Goal: Information Seeking & Learning: Find specific page/section

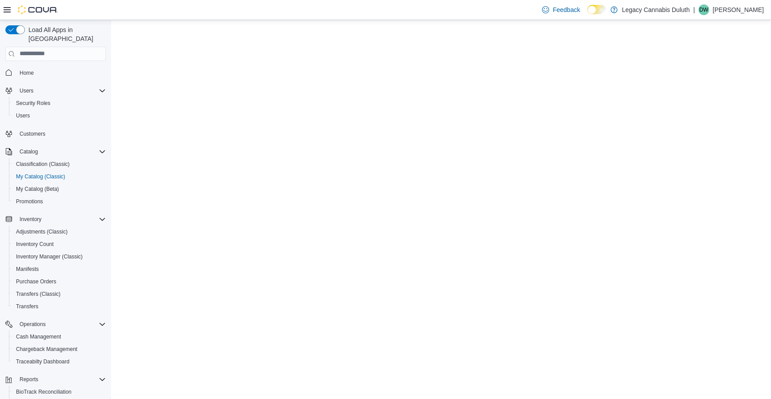
select select "**********"
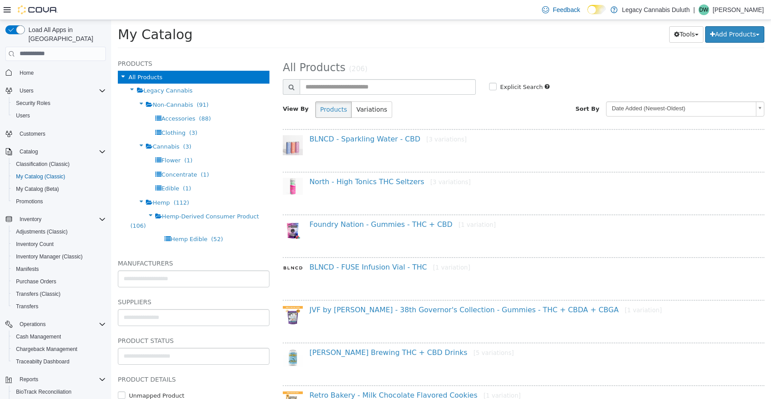
scroll to position [26, 0]
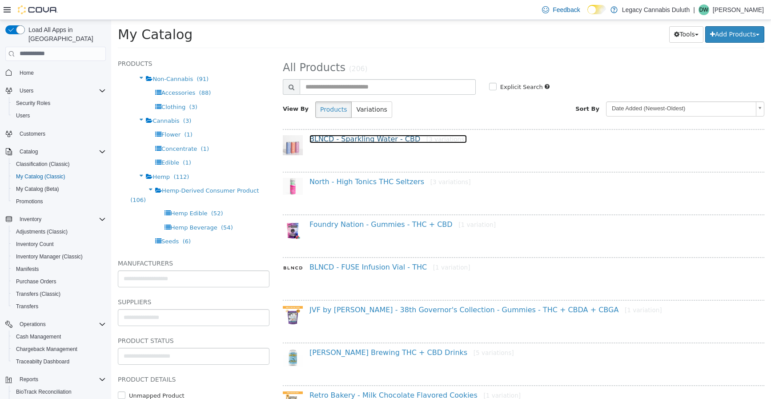
drag, startPoint x: 360, startPoint y: 137, endPoint x: 411, endPoint y: 161, distance: 56.7
click at [360, 137] on link "BLNCD - Sparkling Water - CBD [3 variations]" at bounding box center [388, 138] width 157 height 8
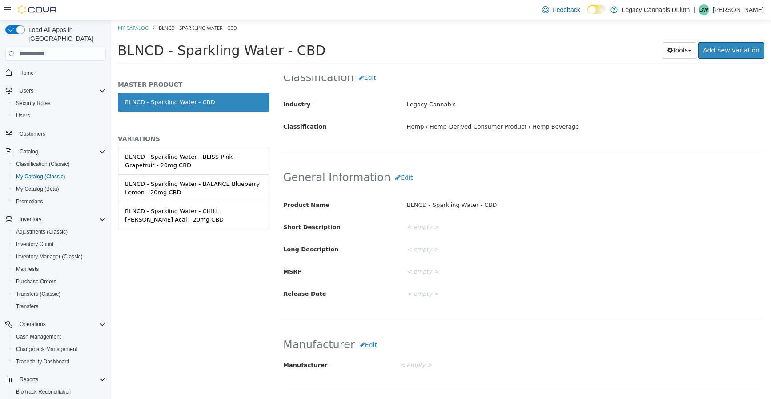
scroll to position [74, 0]
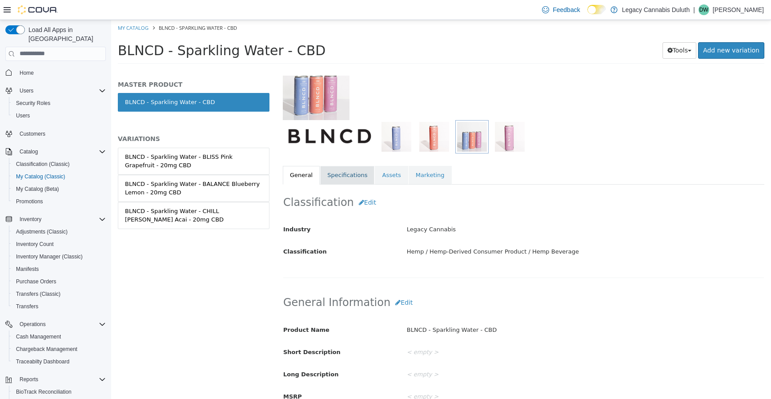
click at [353, 174] on link "Specifications" at bounding box center [347, 174] width 54 height 19
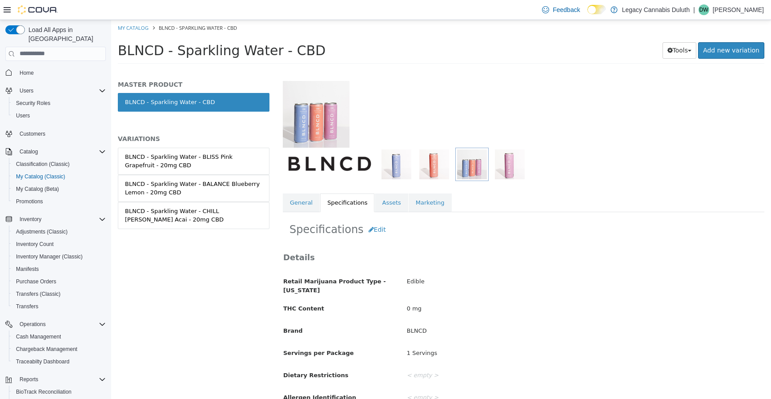
scroll to position [40, 0]
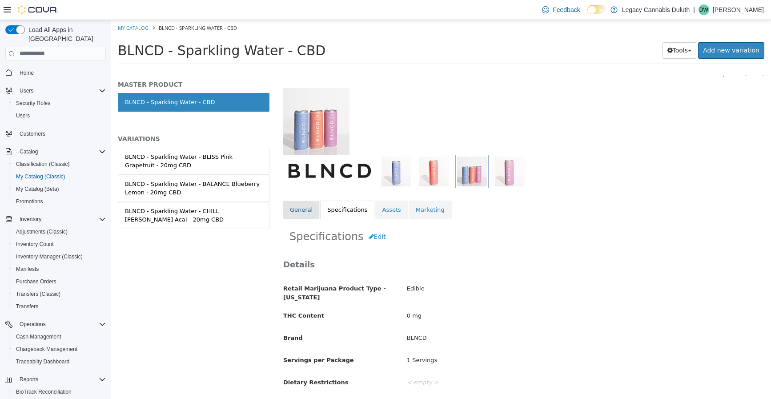
click at [304, 209] on link "General" at bounding box center [301, 209] width 37 height 19
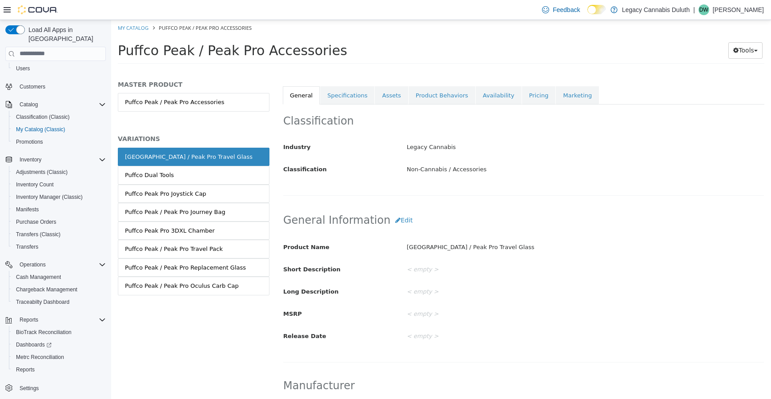
scroll to position [133, 0]
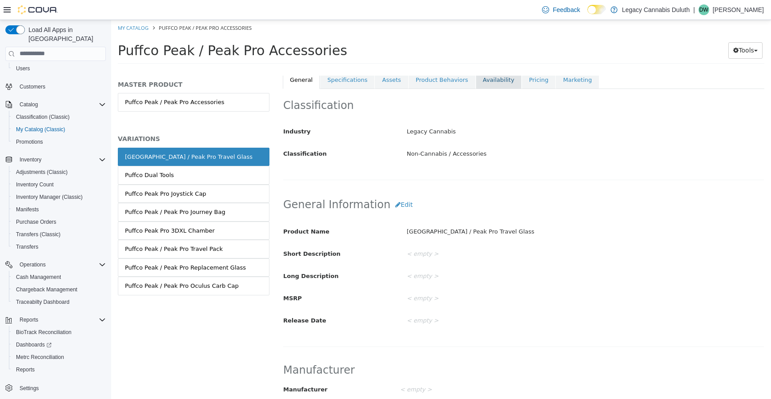
click at [476, 82] on link "Availability" at bounding box center [499, 79] width 46 height 19
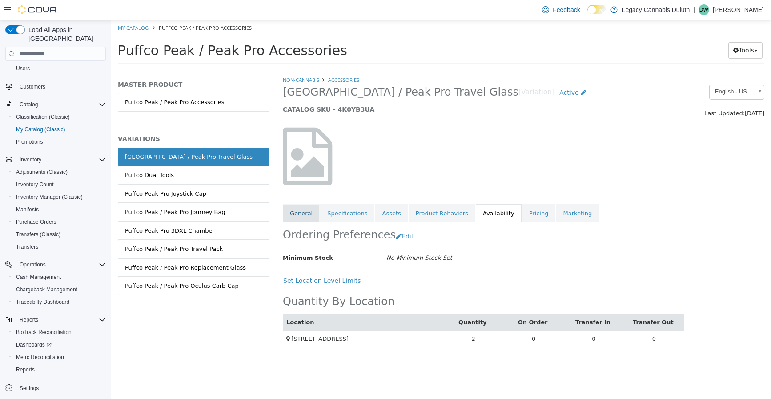
click at [292, 214] on link "General" at bounding box center [301, 213] width 37 height 19
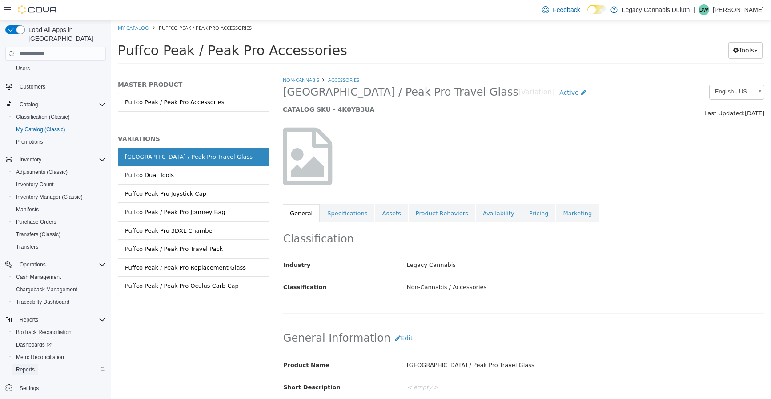
click at [36, 364] on link "Reports" at bounding box center [25, 369] width 26 height 11
click at [50, 113] on span "Classification (Classic)" at bounding box center [43, 116] width 54 height 7
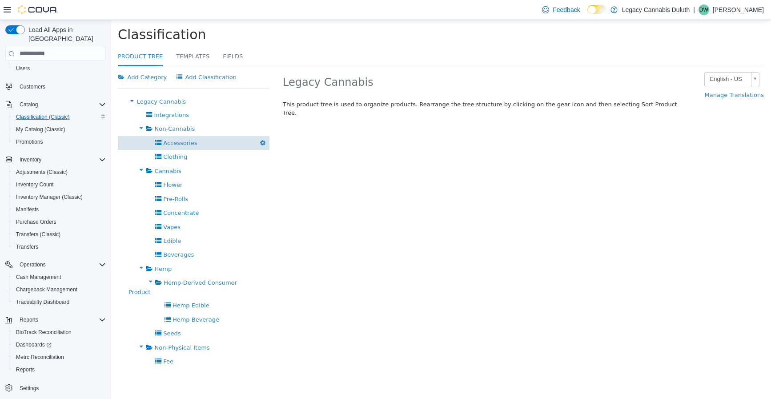
click at [180, 141] on span "Accessories" at bounding box center [180, 142] width 34 height 7
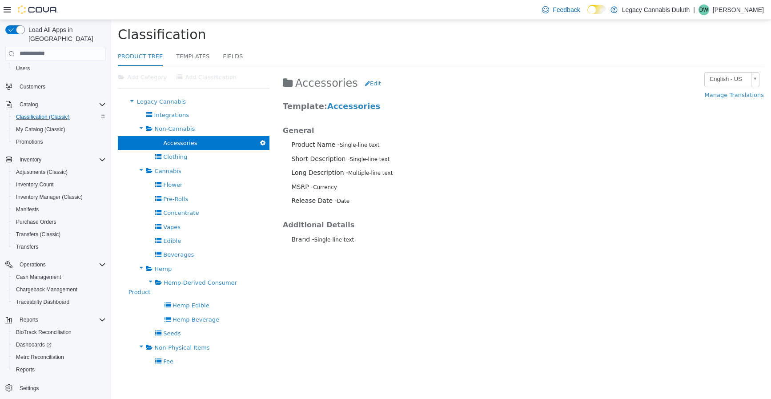
click at [260, 141] on icon "button" at bounding box center [262, 142] width 5 height 6
click at [451, 158] on p "Short Description - Single-line text" at bounding box center [487, 158] width 391 height 9
click at [185, 54] on link "Templates" at bounding box center [192, 56] width 33 height 19
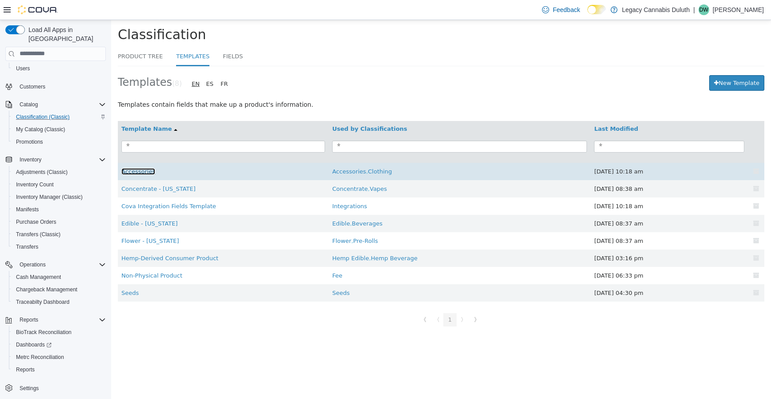
click at [144, 173] on link "Accessories" at bounding box center [138, 171] width 34 height 7
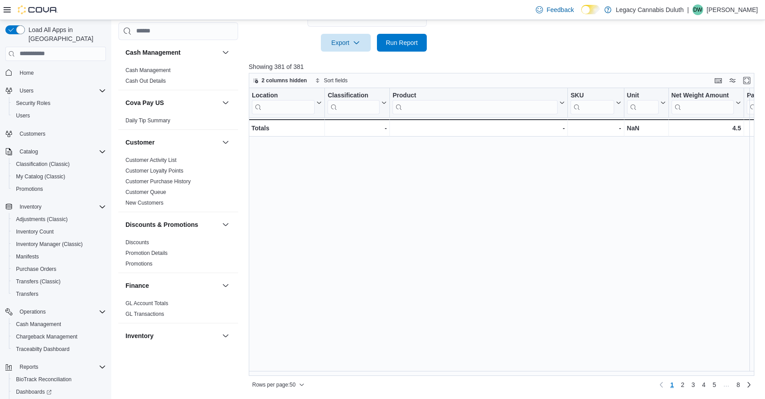
scroll to position [521, 993]
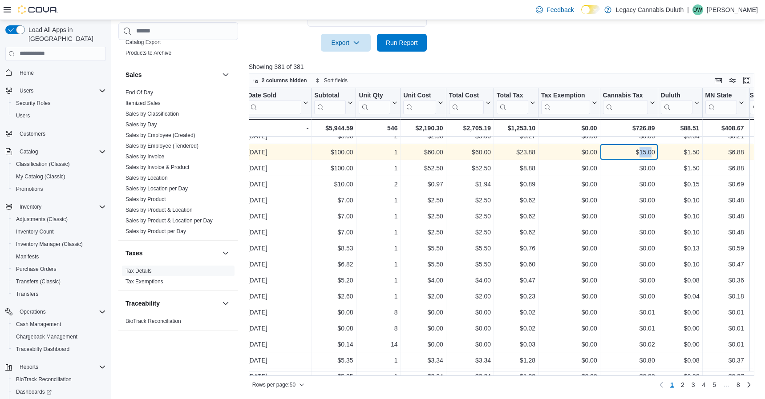
drag, startPoint x: 639, startPoint y: 152, endPoint x: 653, endPoint y: 152, distance: 13.4
click at [653, 152] on div "$15.00" at bounding box center [628, 152] width 52 height 11
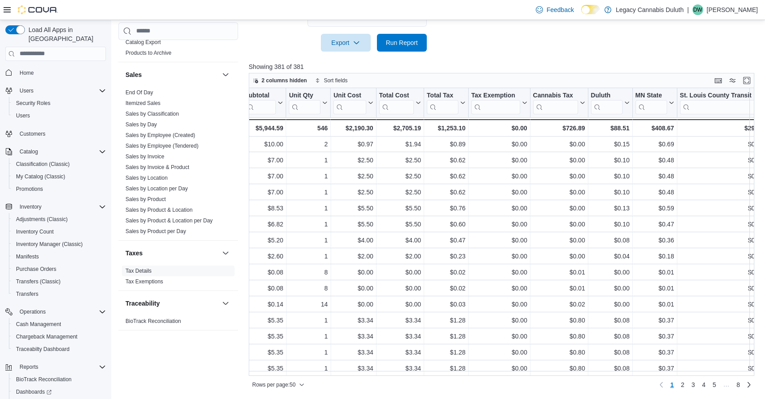
scroll to position [565, 1074]
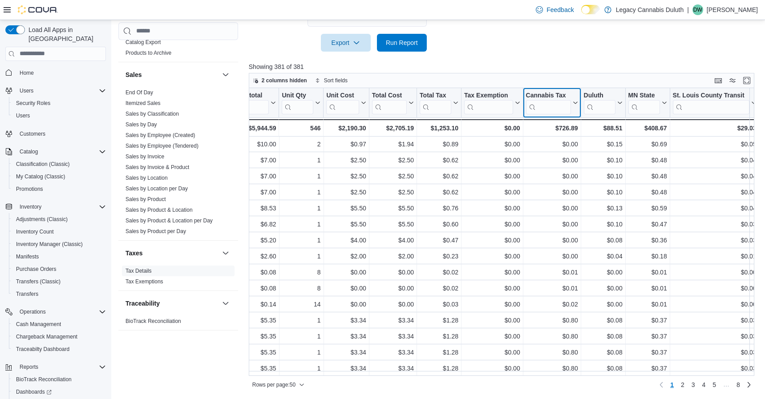
click at [541, 104] on input "search" at bounding box center [547, 107] width 45 height 14
click at [573, 104] on icon at bounding box center [575, 102] width 4 height 2
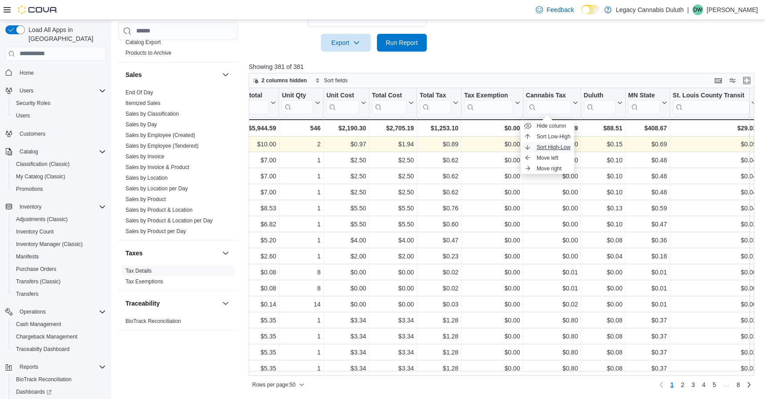
drag, startPoint x: 545, startPoint y: 148, endPoint x: 550, endPoint y: 145, distance: 5.8
click at [545, 148] on span "Sort High-Low" at bounding box center [553, 147] width 34 height 7
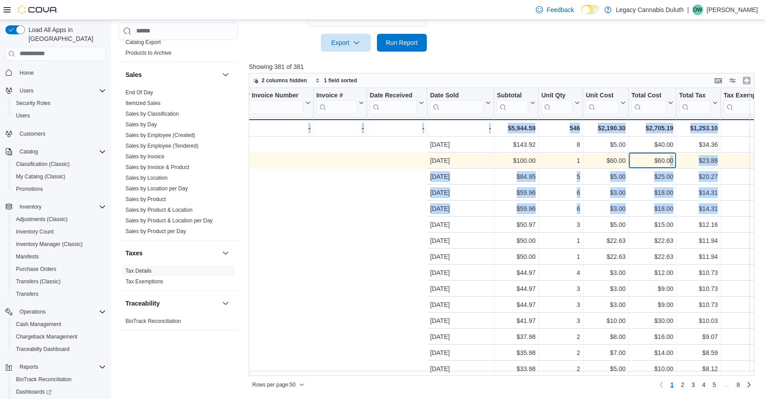
scroll to position [0, 1074]
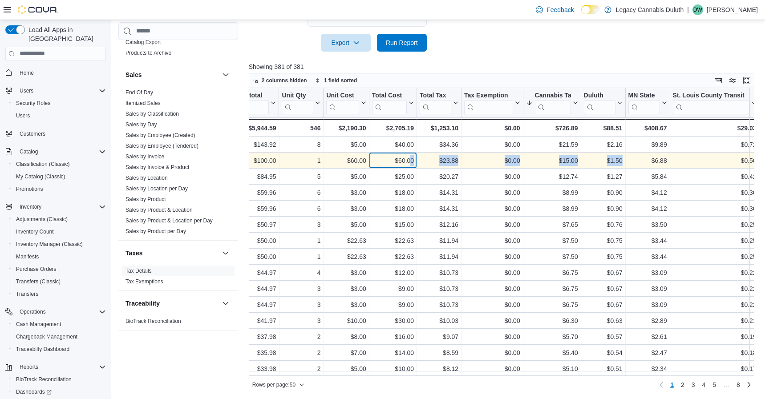
drag, startPoint x: 651, startPoint y: 160, endPoint x: 637, endPoint y: 160, distance: 13.8
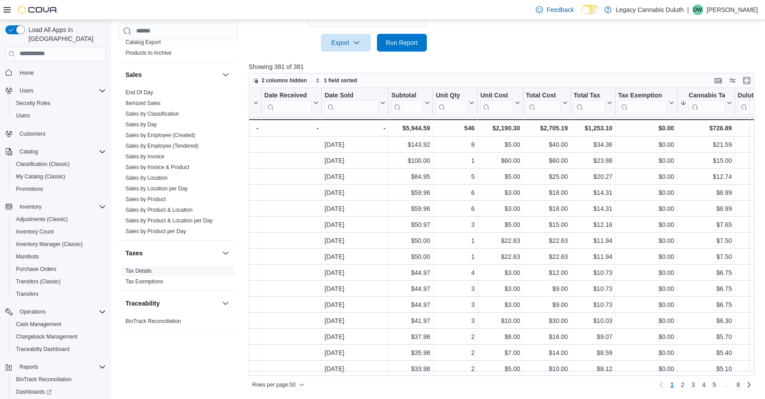
scroll to position [0, 927]
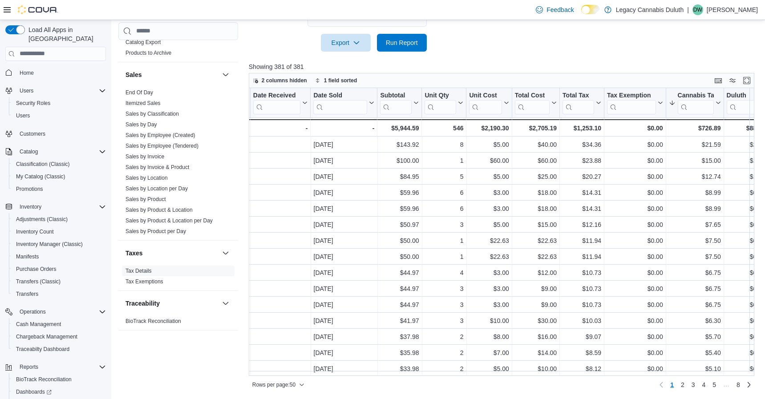
click at [620, 395] on div "Reports Feedback Cash Management Cash Management Cash Out Details Cova Pay US D…" at bounding box center [438, 93] width 655 height 614
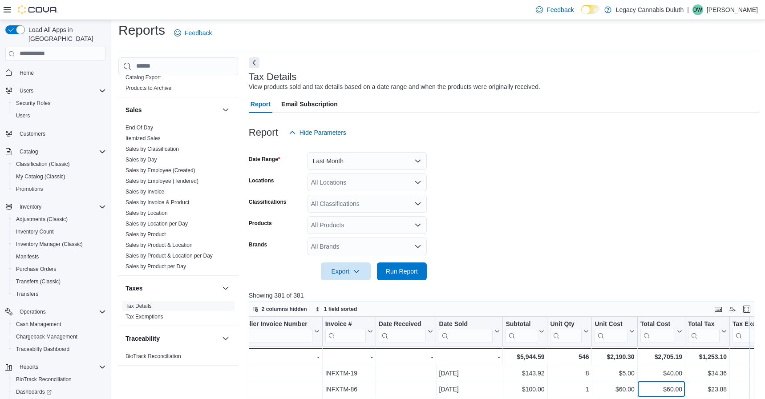
scroll to position [0, 0]
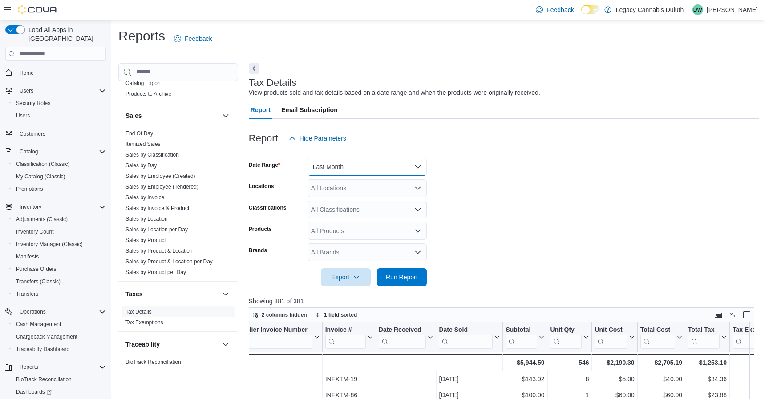
click at [373, 167] on button "Last Month" at bounding box center [366, 167] width 119 height 18
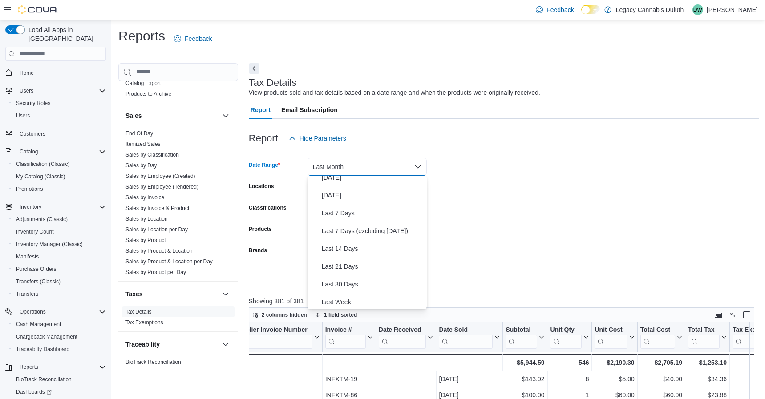
scroll to position [13, 0]
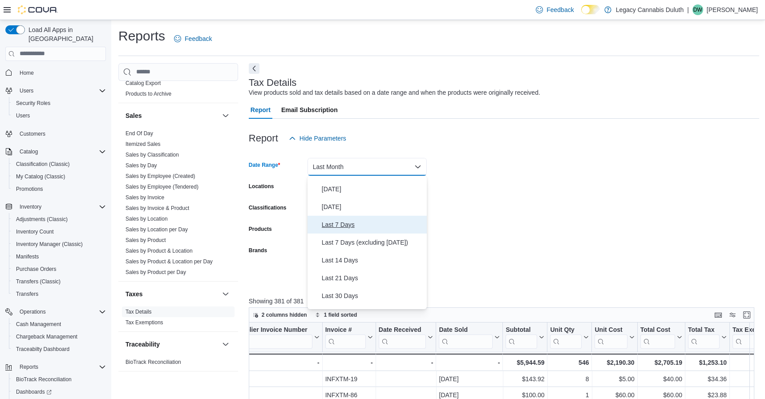
click at [357, 227] on span "Last 7 Days" at bounding box center [372, 224] width 101 height 11
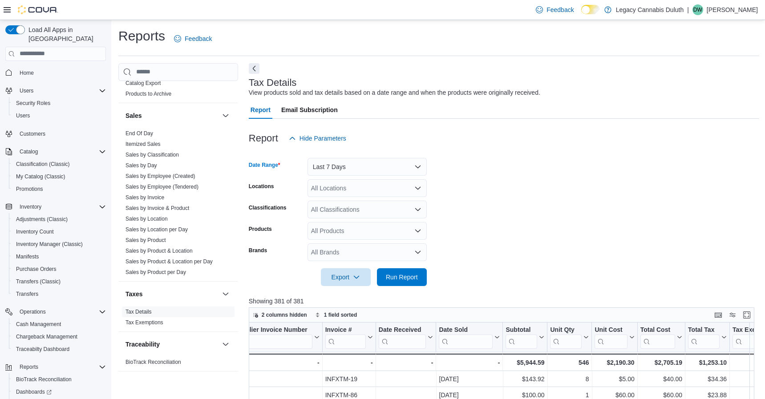
click at [367, 186] on div "All Locations" at bounding box center [366, 188] width 119 height 18
click at [352, 214] on span "1906 W Superior St." at bounding box center [357, 216] width 61 height 9
click at [499, 214] on form "Date Range Last 7 Days Locations 1906 W Superior St. Combo box. Selected. 1906 …" at bounding box center [504, 216] width 511 height 139
click at [378, 207] on div "All Classifications" at bounding box center [366, 210] width 119 height 18
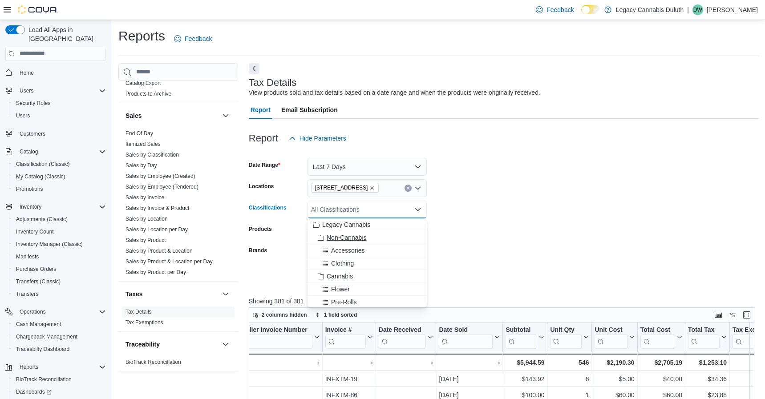
click at [343, 237] on span "Non-Cannabis" at bounding box center [347, 237] width 40 height 9
click at [475, 209] on form "Date Range Last 7 Days Locations 1906 W Superior St. Classifications Non-Cannab…" at bounding box center [504, 216] width 511 height 139
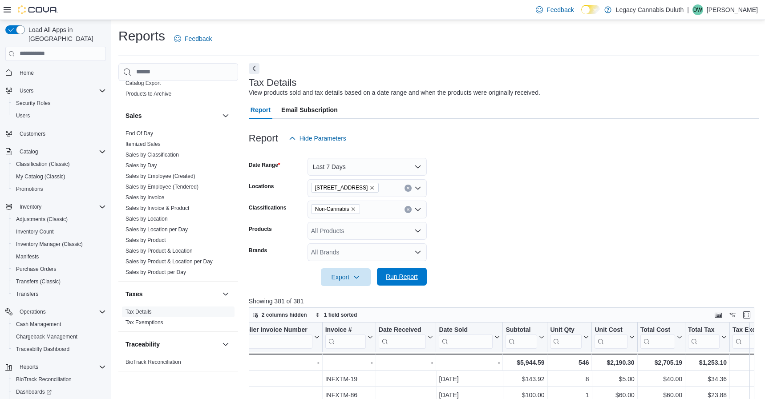
click at [408, 278] on span "Run Report" at bounding box center [402, 276] width 32 height 9
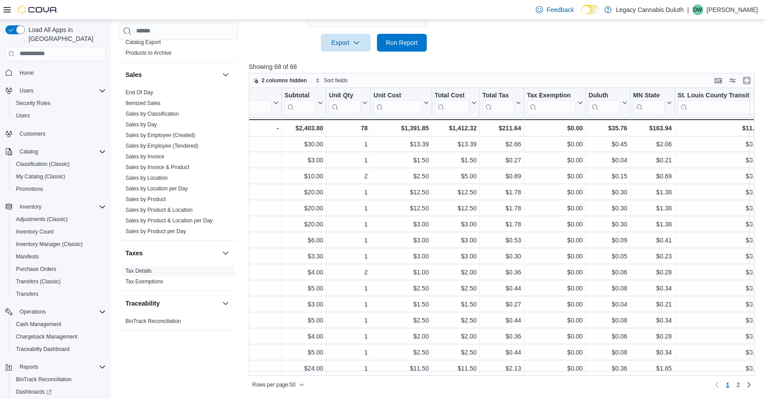
scroll to position [565, 916]
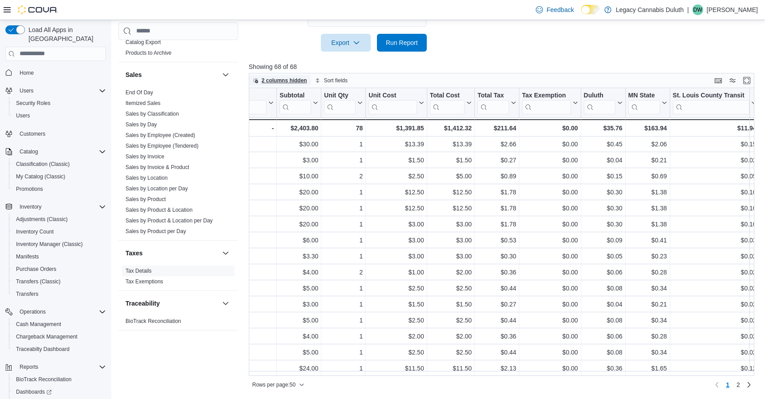
click at [282, 81] on span "2 columns hidden" at bounding box center [284, 80] width 45 height 7
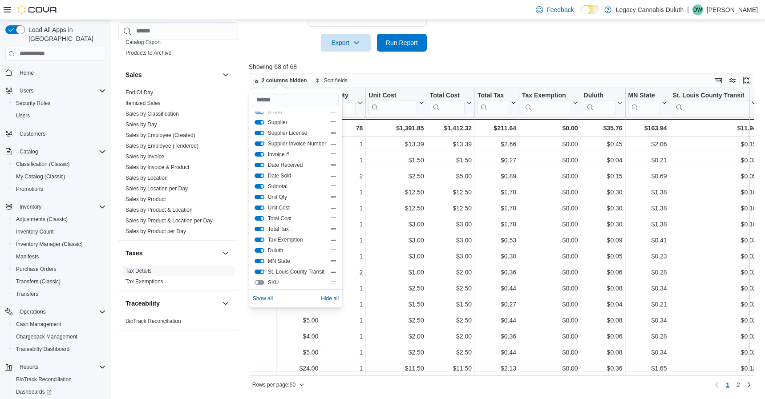
scroll to position [96, 0]
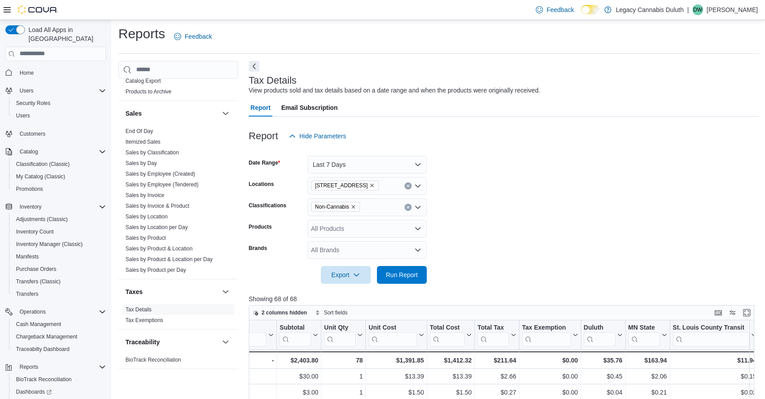
scroll to position [0, 0]
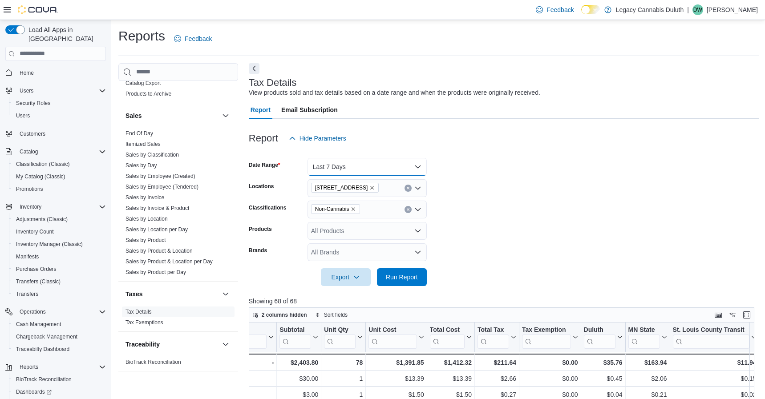
click at [370, 166] on button "Last 7 Days" at bounding box center [366, 167] width 119 height 18
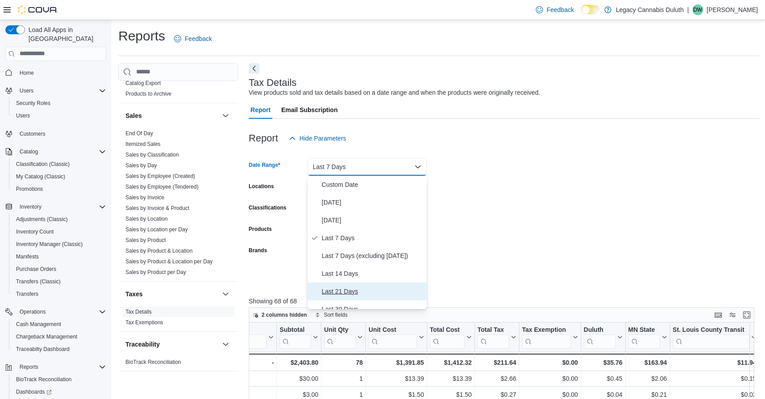
click at [356, 289] on span "Last 21 Days" at bounding box center [372, 291] width 101 height 11
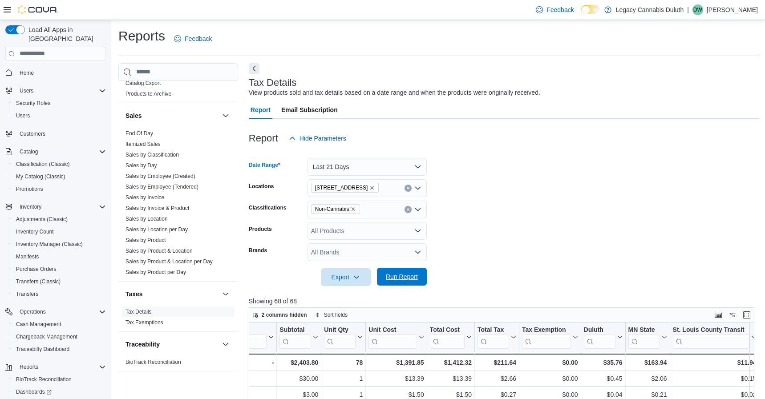
click at [403, 282] on span "Run Report" at bounding box center [401, 277] width 39 height 18
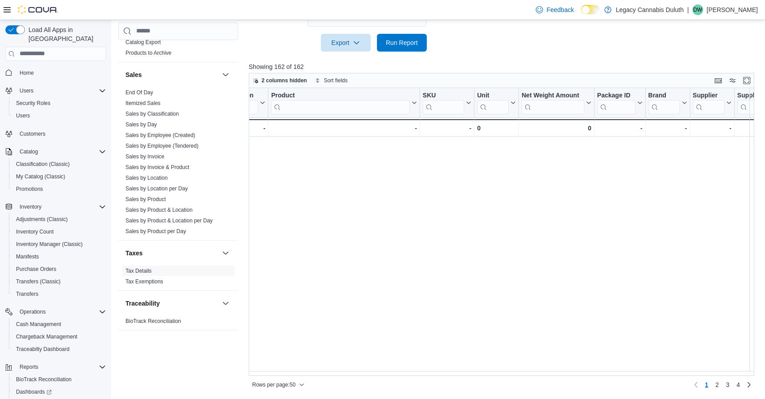
scroll to position [356, 974]
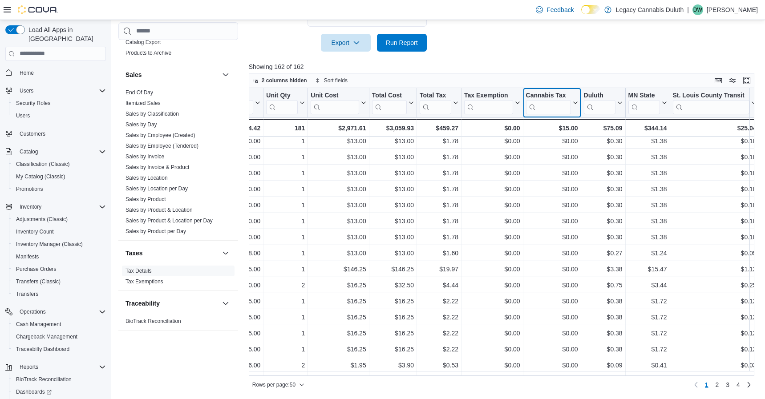
click at [570, 101] on icon at bounding box center [573, 102] width 7 height 5
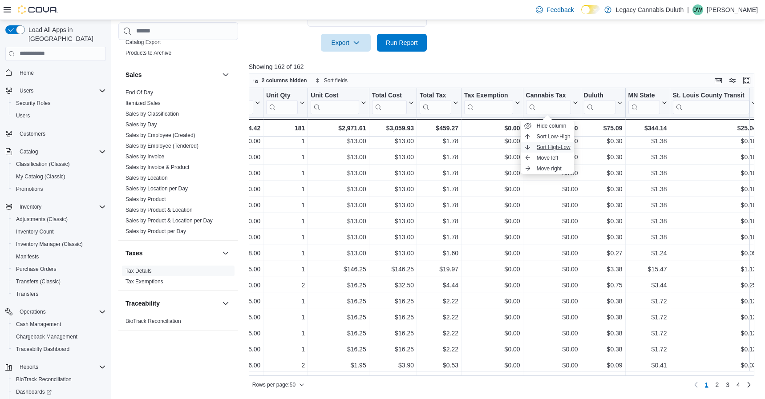
click at [547, 144] on span "Sort High-Low" at bounding box center [553, 147] width 34 height 7
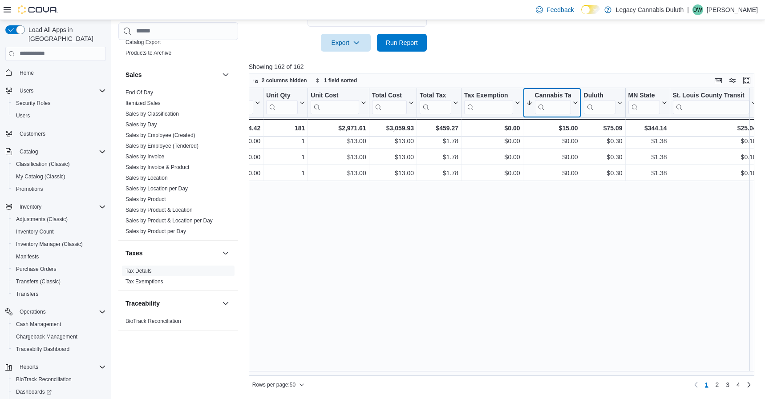
scroll to position [0, 974]
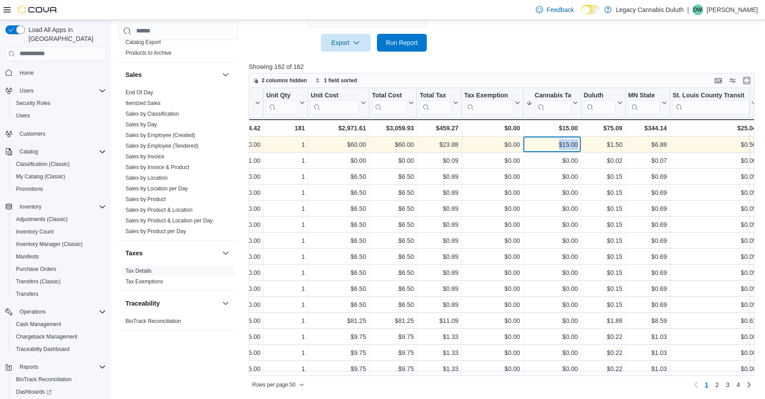
drag, startPoint x: 555, startPoint y: 145, endPoint x: 572, endPoint y: 145, distance: 16.9
click at [572, 145] on div "$15.00" at bounding box center [551, 144] width 52 height 11
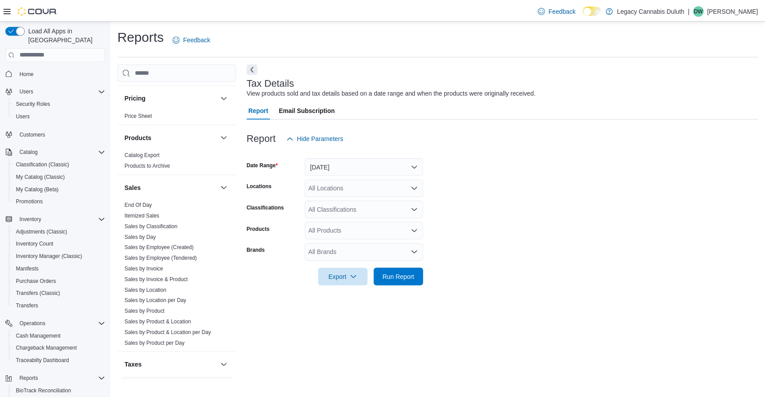
scroll to position [578, 0]
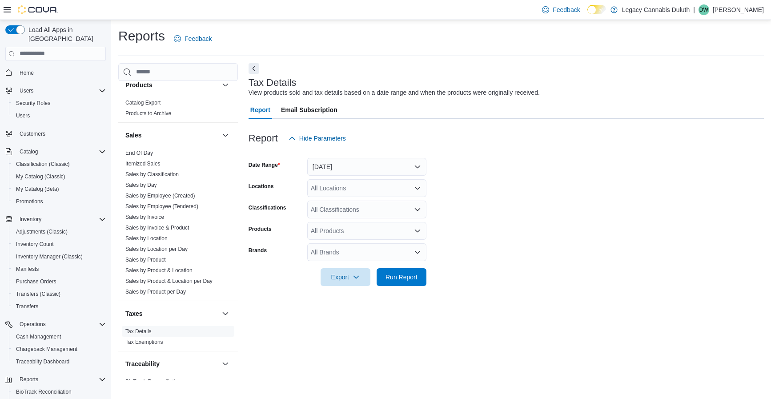
drag, startPoint x: 146, startPoint y: 162, endPoint x: 473, endPoint y: 241, distance: 336.4
click at [146, 162] on link "Itemized Sales" at bounding box center [142, 164] width 35 height 6
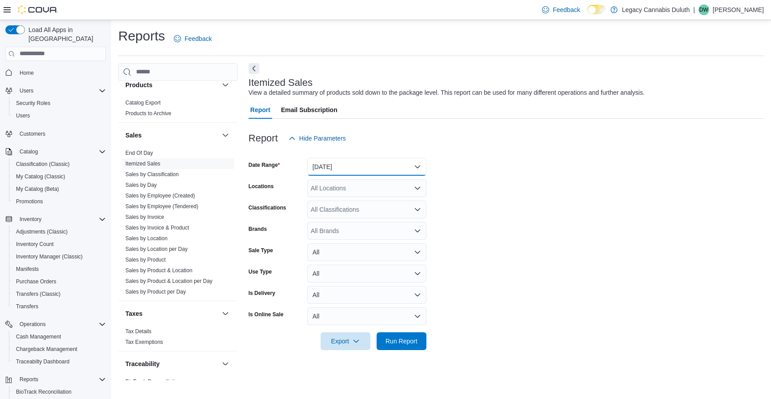
click at [393, 169] on button "[DATE]" at bounding box center [366, 167] width 119 height 18
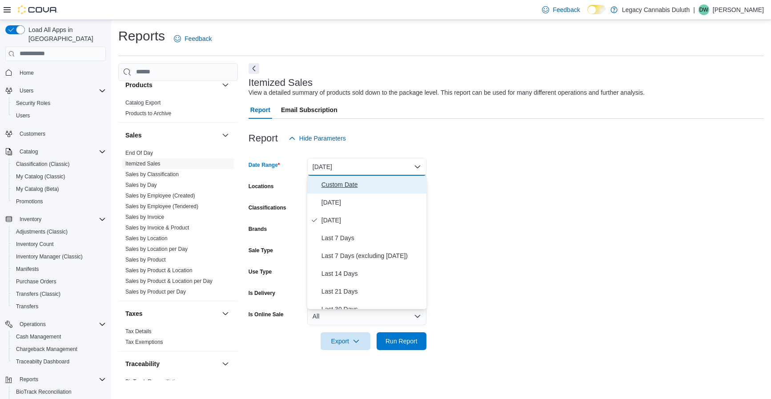
click at [366, 183] on span "Custom Date" at bounding box center [372, 184] width 101 height 11
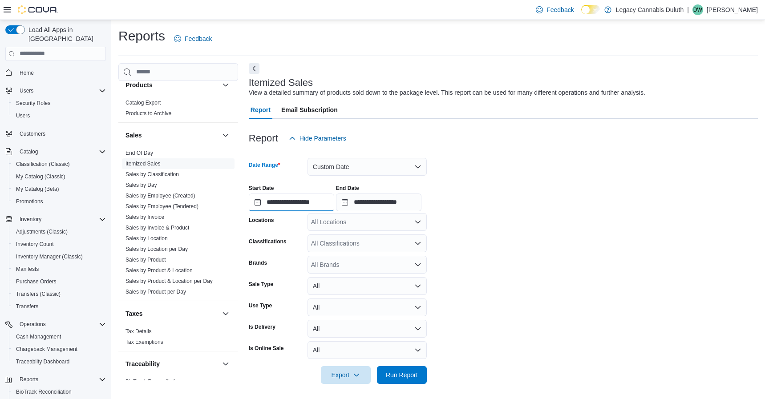
click at [319, 202] on input "**********" at bounding box center [291, 203] width 85 height 18
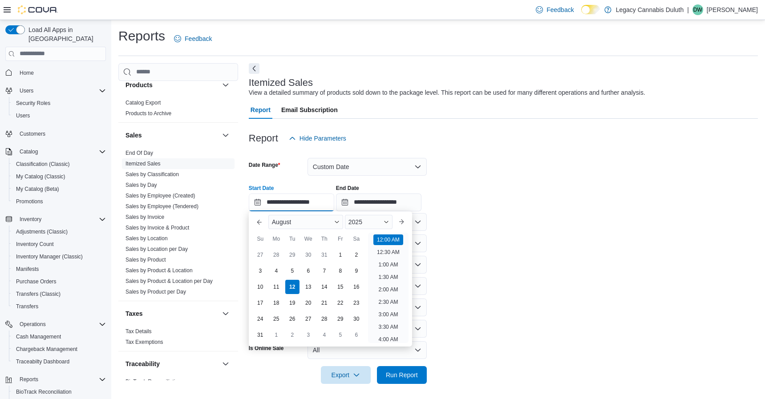
scroll to position [28, 0]
click at [257, 222] on button "Previous Month" at bounding box center [259, 222] width 14 height 14
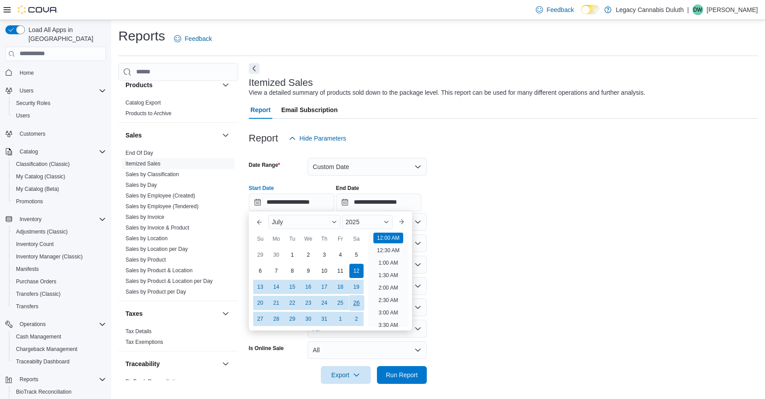
click at [355, 302] on div "26" at bounding box center [356, 303] width 16 height 16
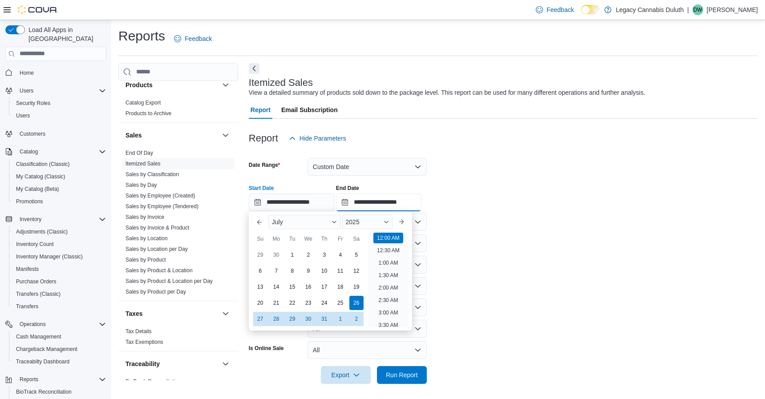
click at [414, 199] on input "**********" at bounding box center [378, 203] width 85 height 18
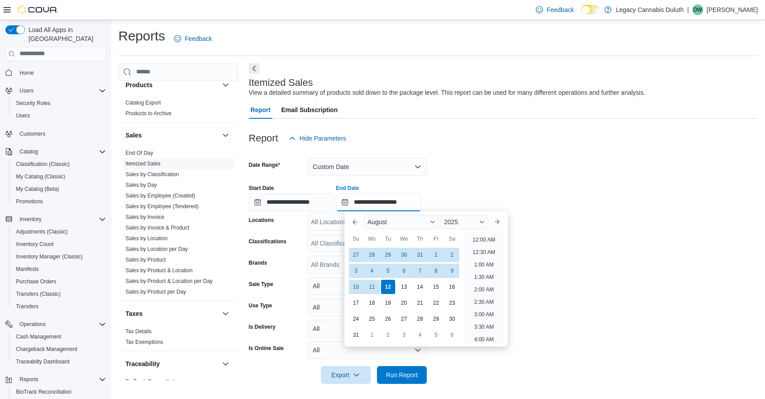
scroll to position [489, 0]
click at [354, 218] on button "Previous Month" at bounding box center [355, 222] width 14 height 14
type input "**********"
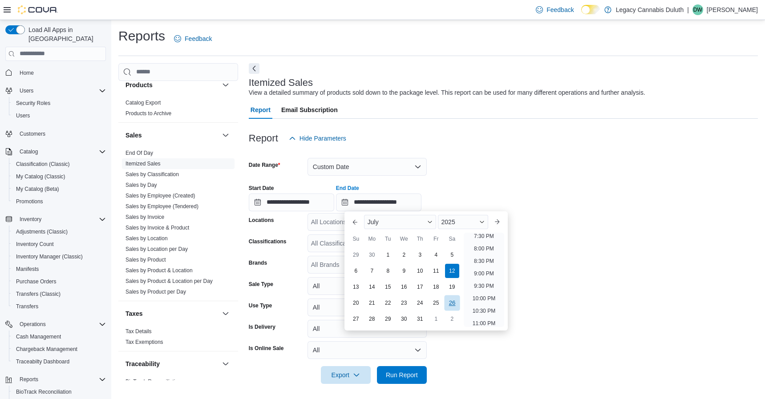
click at [448, 304] on div "26" at bounding box center [452, 303] width 16 height 16
type input "**********"
click at [513, 187] on div "**********" at bounding box center [503, 194] width 509 height 34
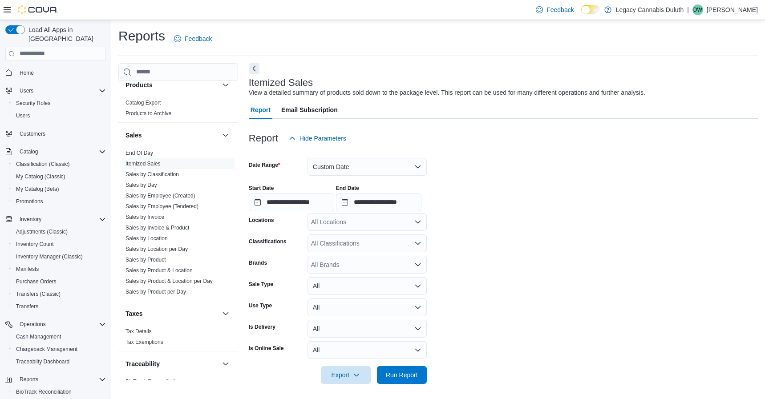
click at [356, 222] on div "All Locations" at bounding box center [366, 222] width 119 height 18
click at [365, 251] on span "1906 W Superior St." at bounding box center [357, 250] width 61 height 9
click at [605, 282] on form "**********" at bounding box center [503, 265] width 509 height 237
click at [410, 371] on span "Run Report" at bounding box center [402, 374] width 32 height 9
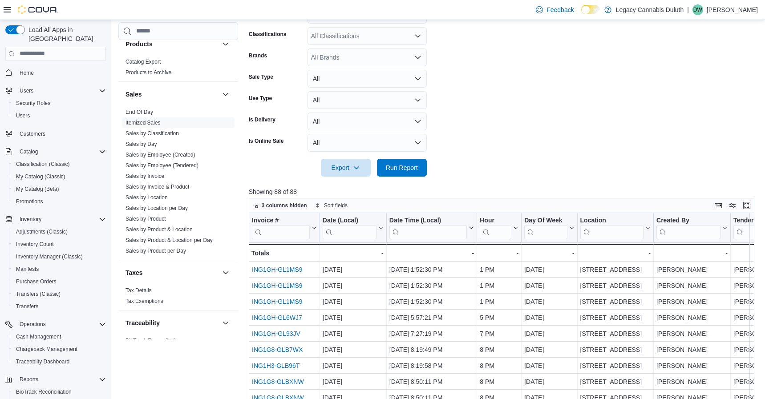
scroll to position [154, 0]
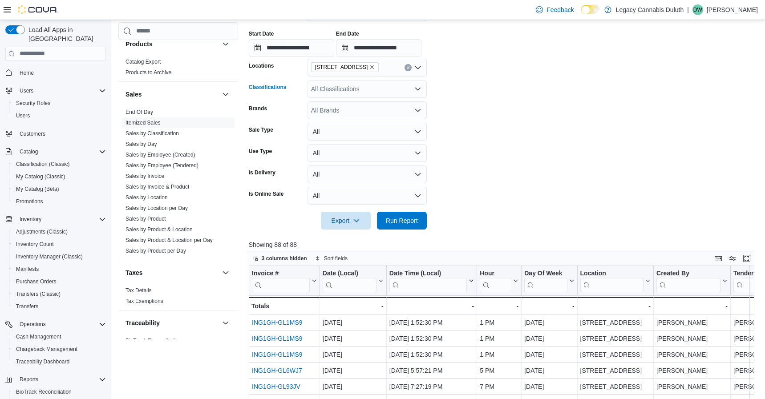
click at [383, 91] on div "All Classifications" at bounding box center [366, 89] width 119 height 18
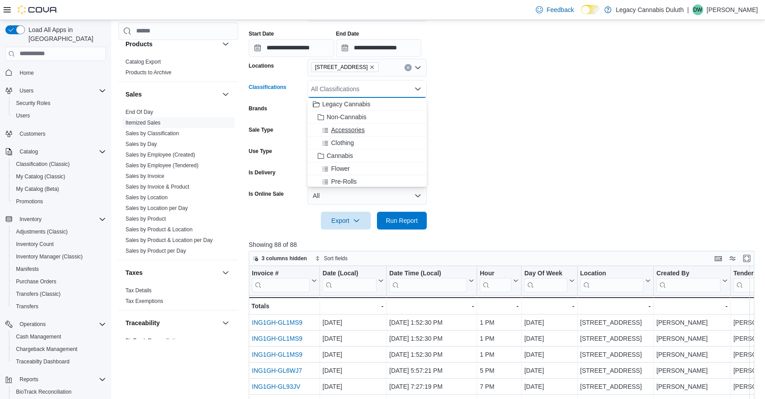
click at [351, 129] on span "Accessories" at bounding box center [347, 129] width 33 height 9
click at [499, 117] on form "**********" at bounding box center [504, 111] width 511 height 237
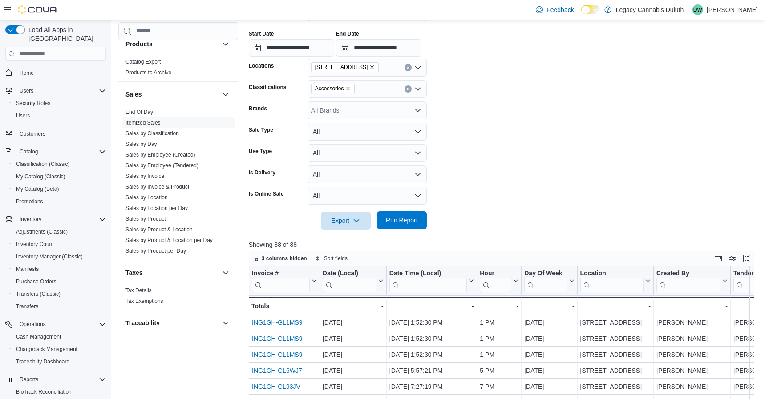
click at [403, 220] on span "Run Report" at bounding box center [402, 220] width 32 height 9
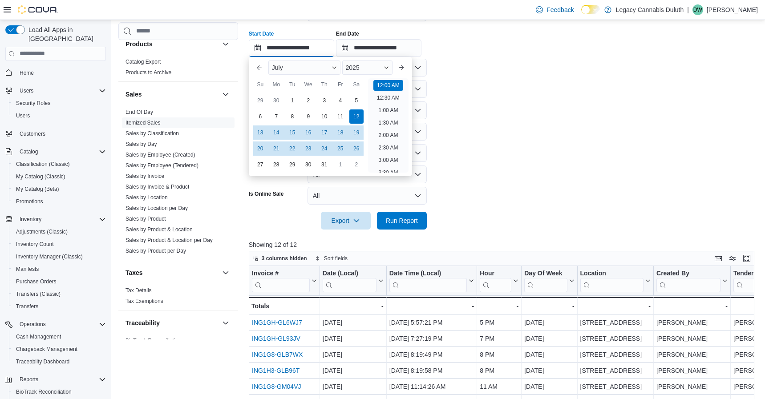
click at [326, 45] on input "**********" at bounding box center [291, 48] width 85 height 18
click at [355, 145] on div "26" at bounding box center [356, 149] width 16 height 16
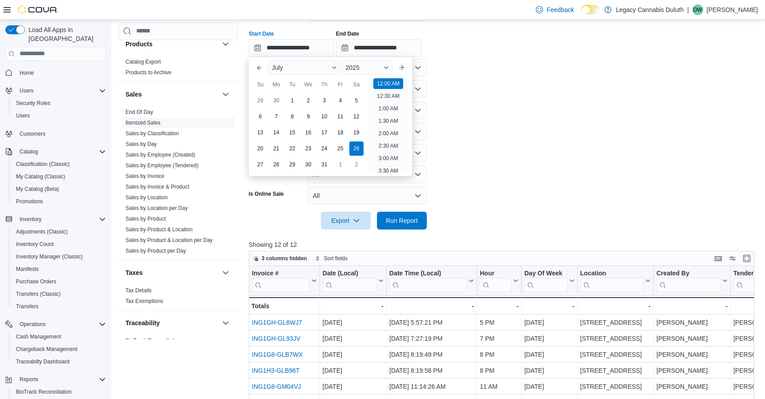
click at [488, 52] on div "**********" at bounding box center [504, 40] width 511 height 34
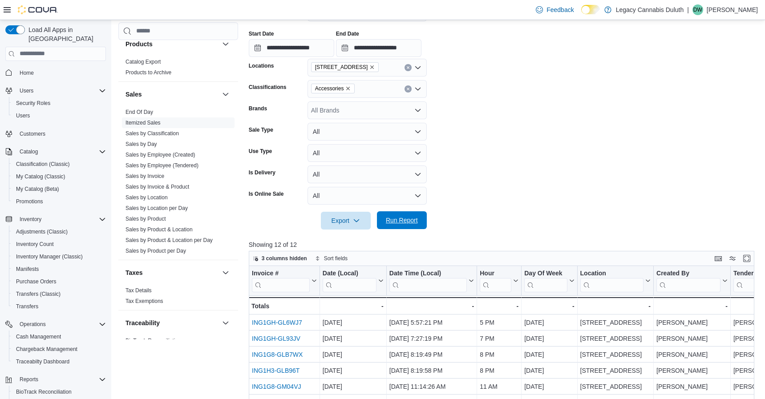
click at [410, 219] on span "Run Report" at bounding box center [402, 220] width 32 height 9
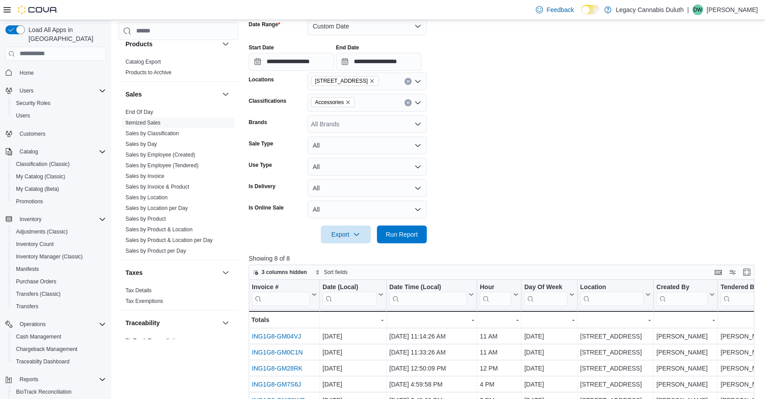
scroll to position [65, 0]
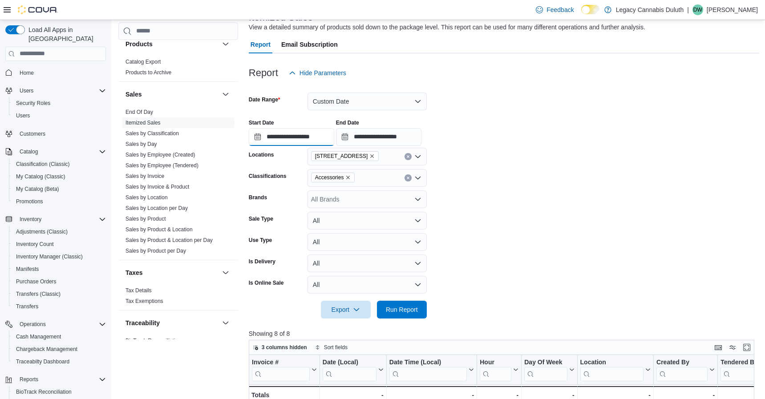
click at [329, 137] on input "**********" at bounding box center [291, 137] width 85 height 18
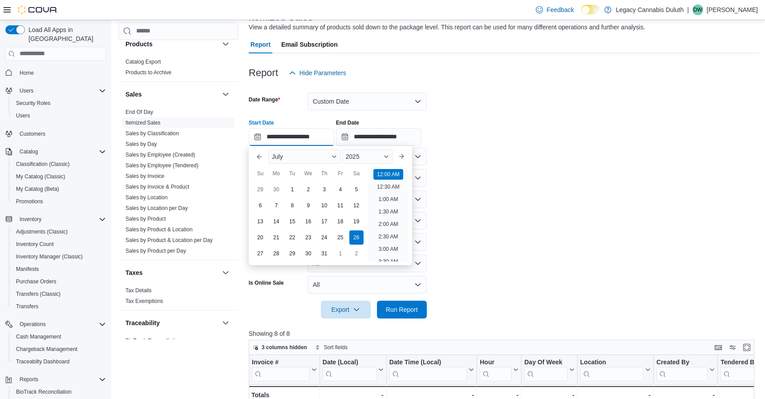
scroll to position [28, 0]
click at [280, 253] on div "28" at bounding box center [276, 254] width 16 height 16
type input "**********"
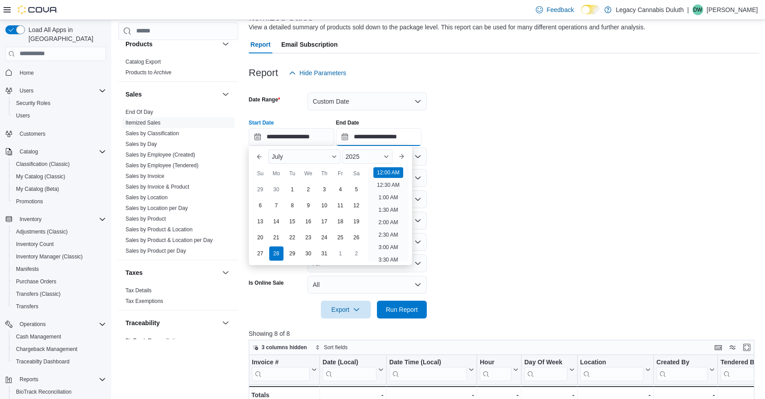
click at [391, 135] on input "**********" at bounding box center [378, 137] width 85 height 18
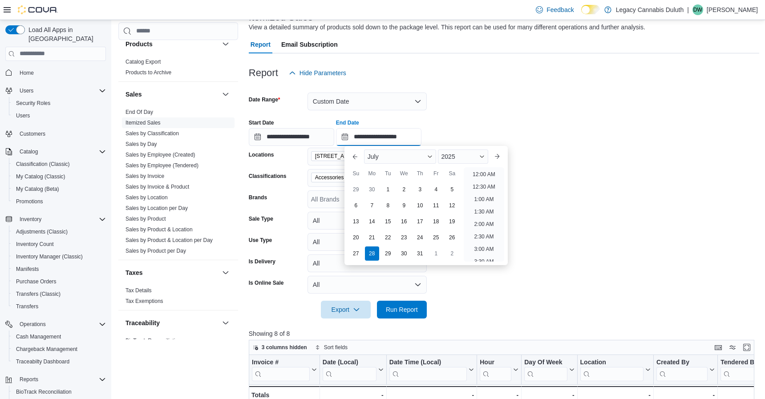
scroll to position [505, 0]
click at [372, 254] on div "28" at bounding box center [372, 254] width 16 height 16
click at [566, 118] on div "**********" at bounding box center [504, 129] width 511 height 34
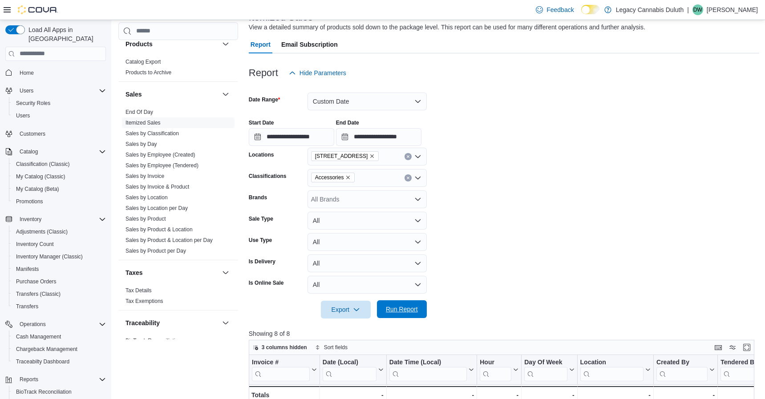
click at [412, 313] on span "Run Report" at bounding box center [402, 309] width 32 height 9
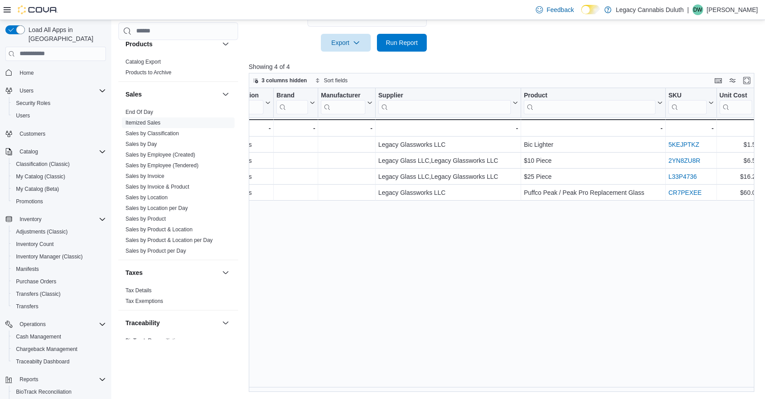
scroll to position [0, 902]
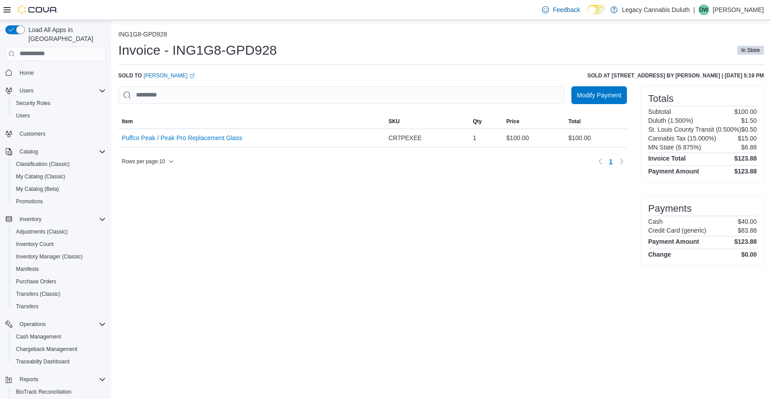
drag, startPoint x: 177, startPoint y: 140, endPoint x: 440, endPoint y: 206, distance: 271.0
click at [440, 206] on div "Modify Payment Sorting MemoryTable from EuiInMemoryTable; Page 1 of 1. Item SKU…" at bounding box center [372, 175] width 509 height 179
click at [201, 134] on button "Puffco Peak / Peak Pro Replacement Glass" at bounding box center [182, 137] width 121 height 7
click at [736, 113] on p "$100.00" at bounding box center [745, 111] width 23 height 7
click at [751, 139] on p "$15.00" at bounding box center [747, 138] width 19 height 7
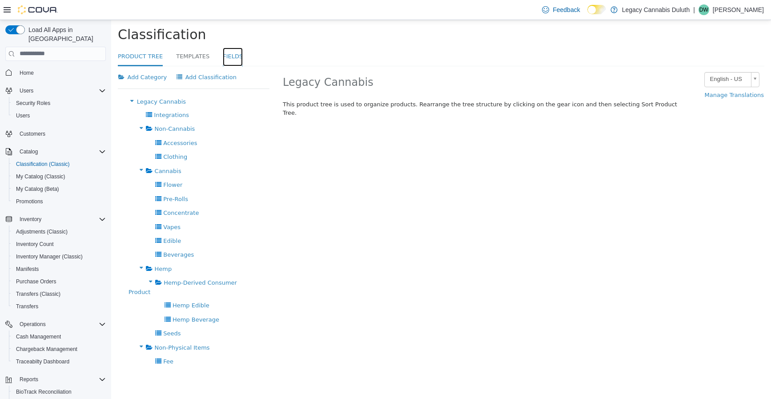
click at [223, 59] on link "Fields" at bounding box center [233, 56] width 20 height 19
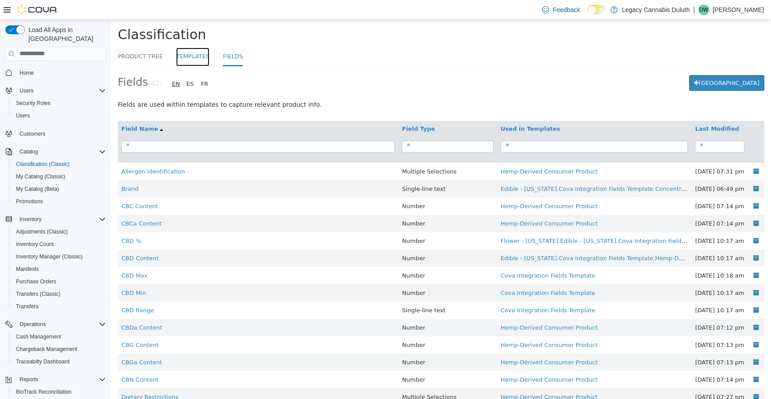
click at [194, 60] on link "Templates" at bounding box center [192, 56] width 33 height 19
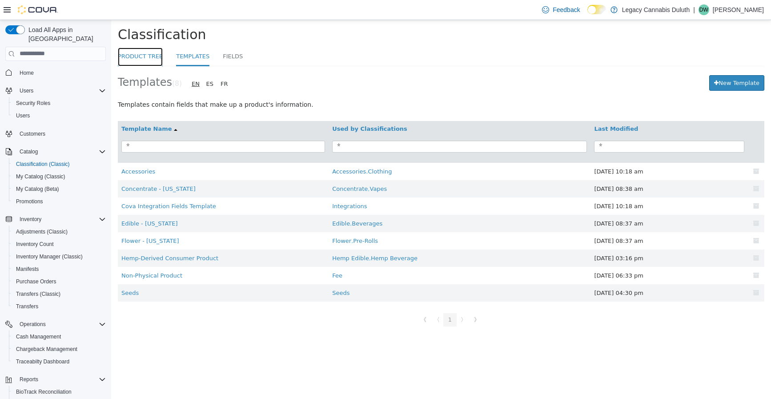
click at [132, 60] on link "Product Tree" at bounding box center [140, 56] width 45 height 19
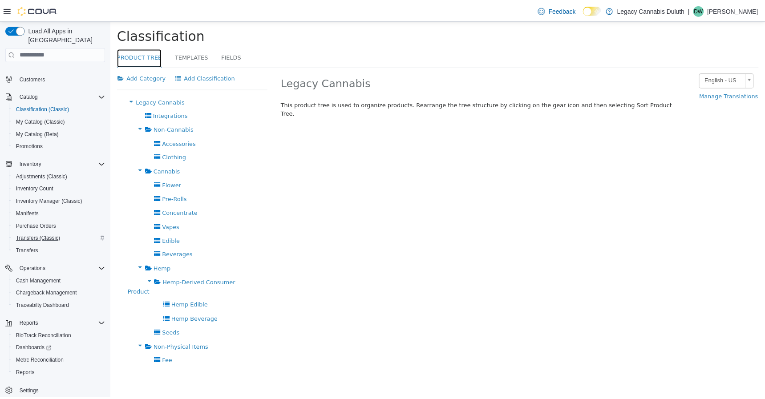
scroll to position [60, 0]
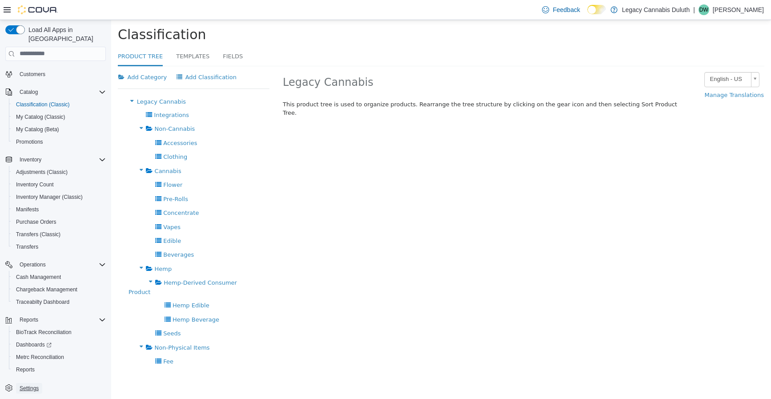
click at [37, 383] on span "Settings" at bounding box center [29, 388] width 19 height 11
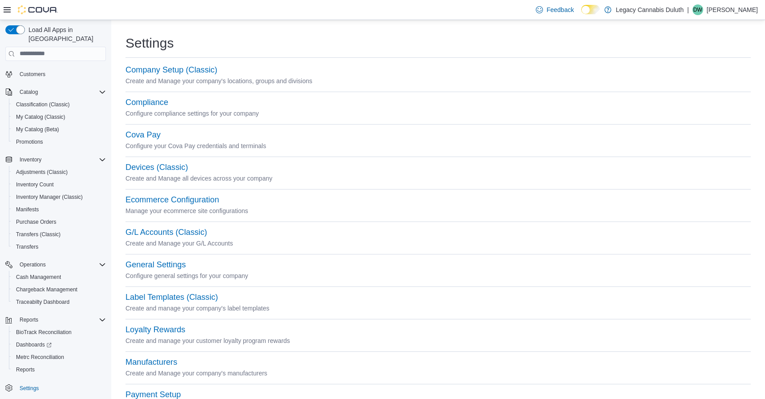
scroll to position [362, 0]
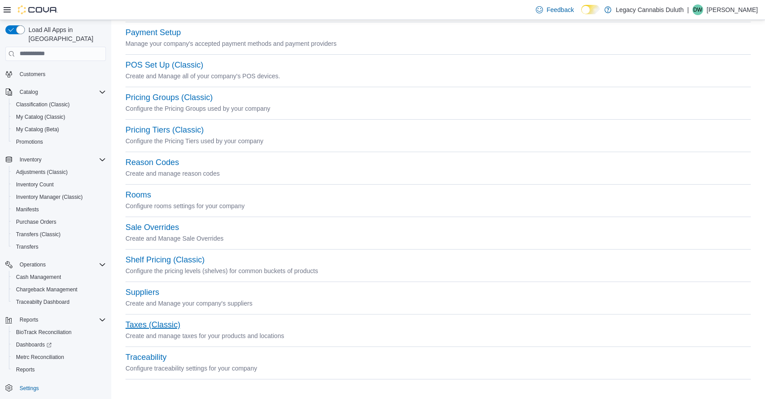
click at [145, 325] on button "Taxes (Classic)" at bounding box center [152, 324] width 55 height 9
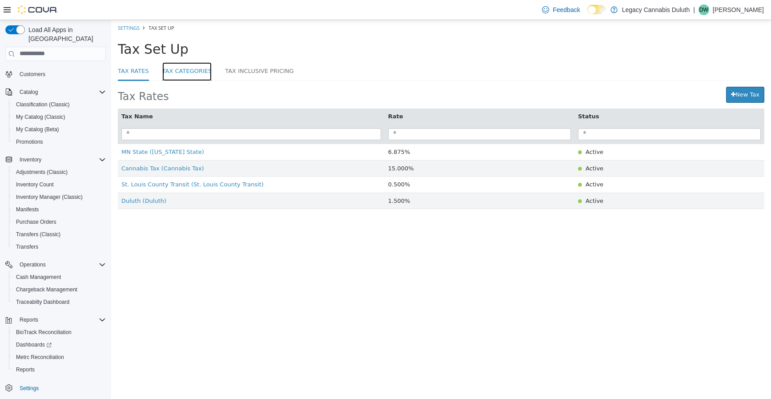
click at [178, 76] on link "Tax Categories" at bounding box center [187, 71] width 50 height 19
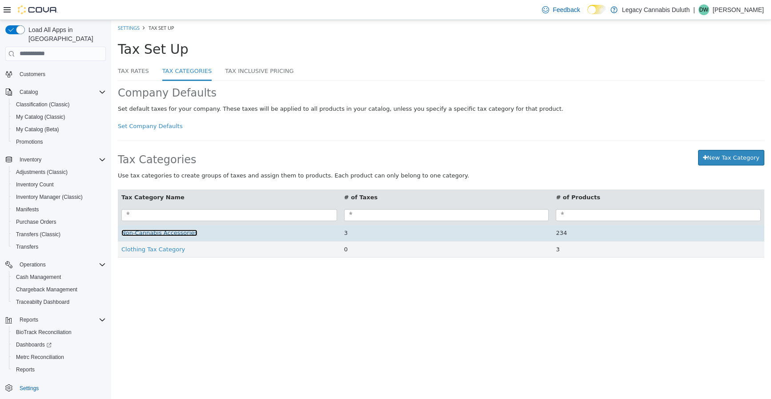
click at [179, 235] on span "Non-Cannabis Accessories" at bounding box center [159, 232] width 76 height 7
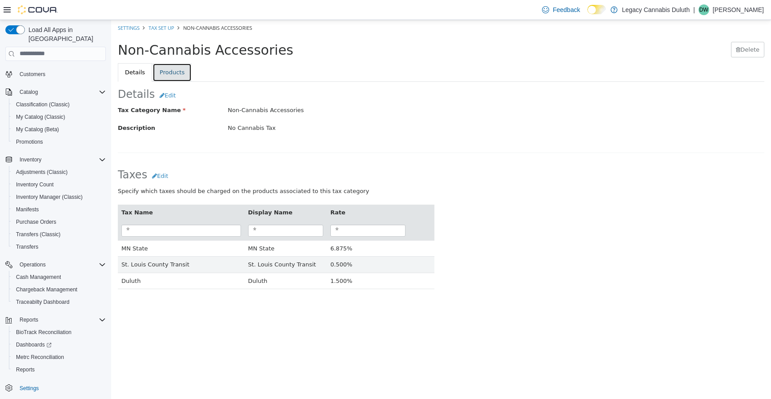
click at [168, 68] on link "Products" at bounding box center [172, 72] width 39 height 19
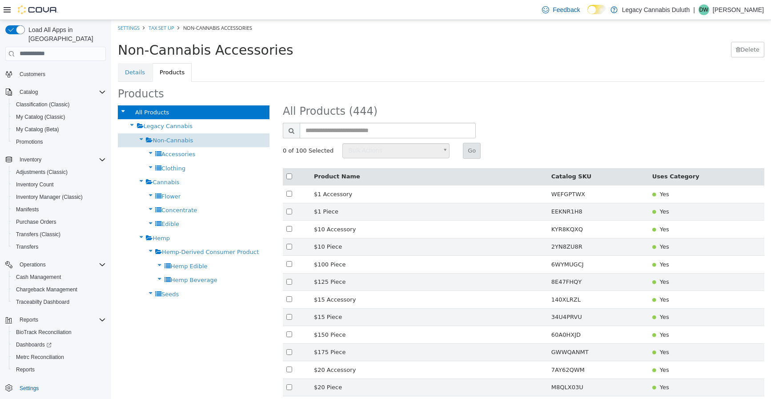
click at [196, 137] on div "Non-Cannabis" at bounding box center [194, 140] width 152 height 14
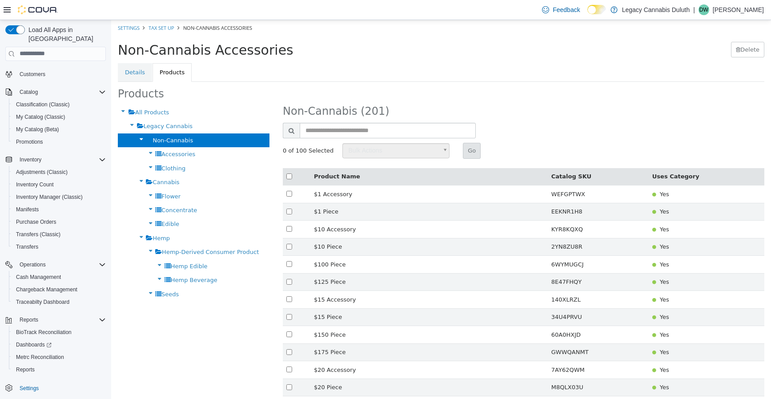
drag, startPoint x: 117, startPoint y: 54, endPoint x: 305, endPoint y: 52, distance: 187.7
click at [305, 52] on div "Non-Cannabis Accessories [GEOGRAPHIC_DATA]" at bounding box center [441, 50] width 660 height 28
drag, startPoint x: 305, startPoint y: 52, endPoint x: 333, endPoint y: 96, distance: 51.5
click at [296, 80] on ul "Details Products" at bounding box center [441, 72] width 647 height 19
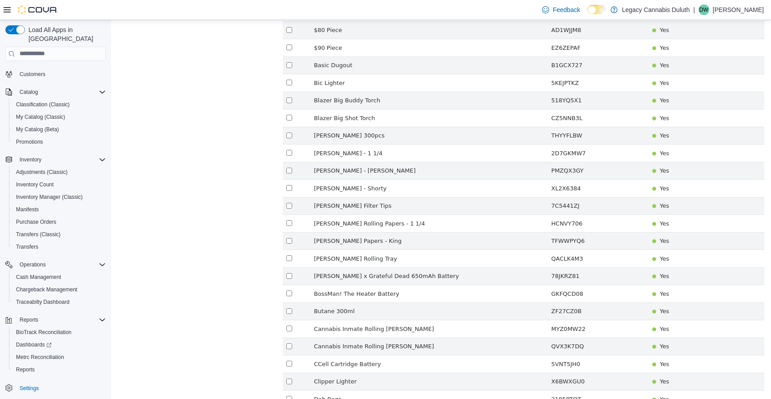
scroll to position [1528, 0]
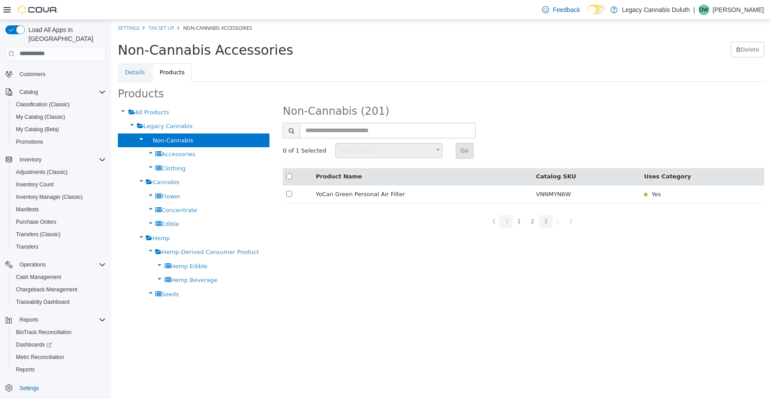
scroll to position [0, 0]
click at [522, 221] on link "1" at bounding box center [519, 220] width 13 height 13
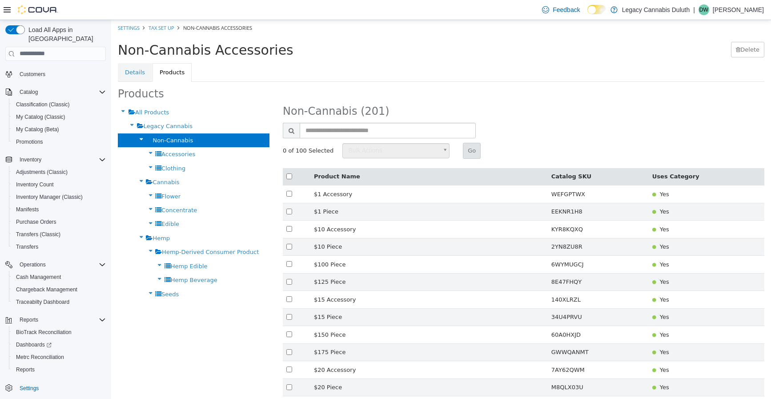
drag, startPoint x: 163, startPoint y: 109, endPoint x: 128, endPoint y: 380, distance: 273.6
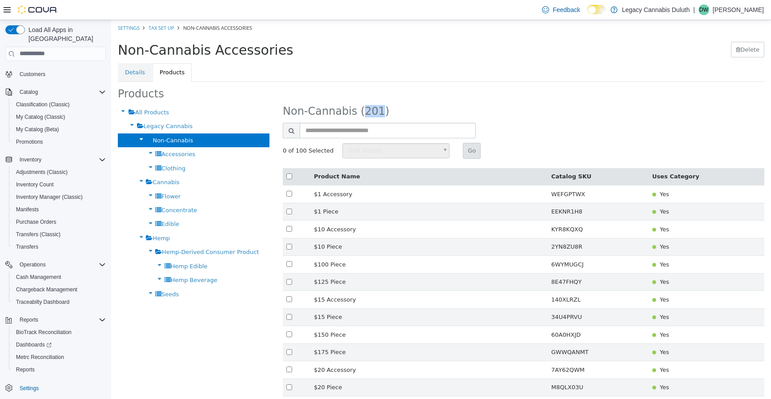
drag, startPoint x: 128, startPoint y: 380, endPoint x: 229, endPoint y: 327, distance: 113.8
click at [173, 178] on span "Cannabis" at bounding box center [166, 181] width 27 height 7
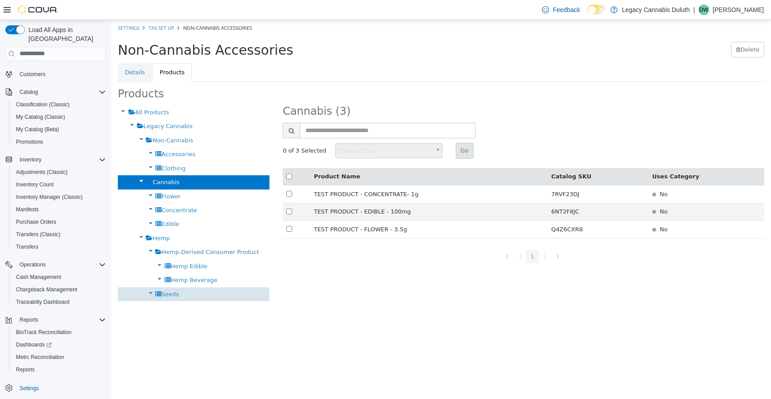
drag, startPoint x: 195, startPoint y: 288, endPoint x: 190, endPoint y: 289, distance: 5.9
drag, startPoint x: 190, startPoint y: 289, endPoint x: 169, endPoint y: 304, distance: 25.1
click at [169, 301] on html "× Settings Tax Set Up Non-Cannabis Accessories Non-Cannabis Accessories Delete …" at bounding box center [441, 160] width 660 height 281
click at [166, 295] on span "Seeds" at bounding box center [169, 293] width 17 height 7
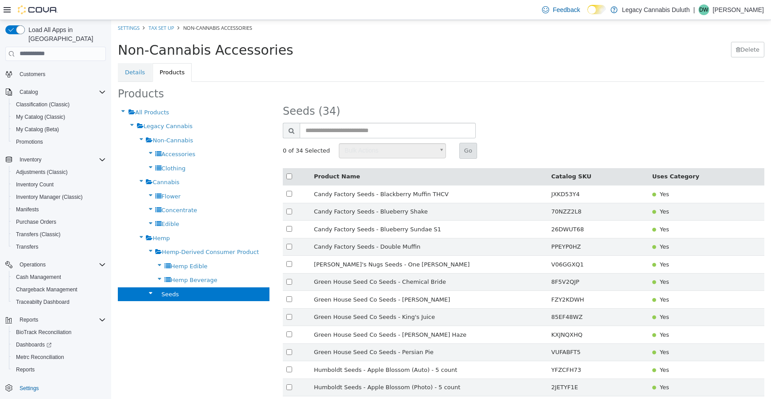
drag, startPoint x: 122, startPoint y: 48, endPoint x: 322, endPoint y: 37, distance: 200.0
click at [322, 37] on div "Non-Cannabis Accessories Delete" at bounding box center [441, 50] width 660 height 28
click at [516, 81] on ul "Details Products" at bounding box center [441, 72] width 647 height 19
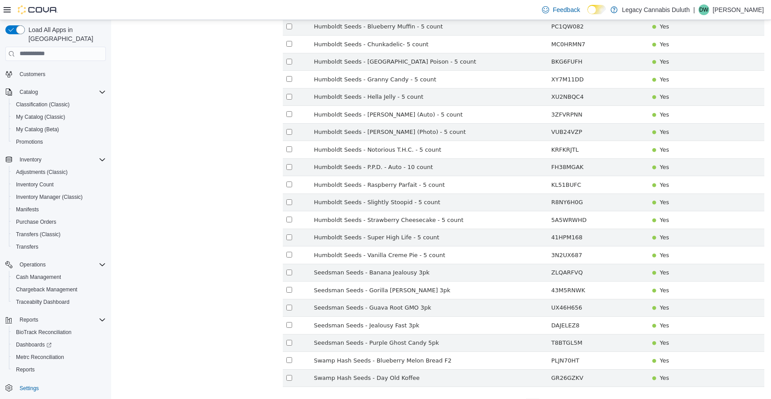
scroll to position [398, 0]
click at [541, 396] on link "〉" at bounding box center [546, 402] width 13 height 13
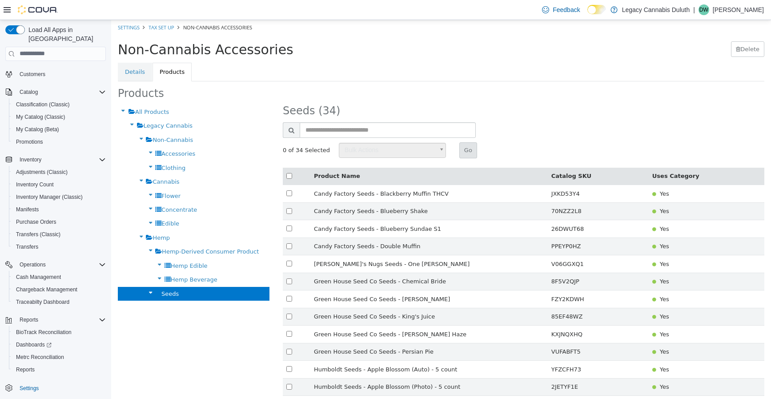
scroll to position [0, 0]
click at [173, 222] on span "Edible" at bounding box center [170, 223] width 18 height 7
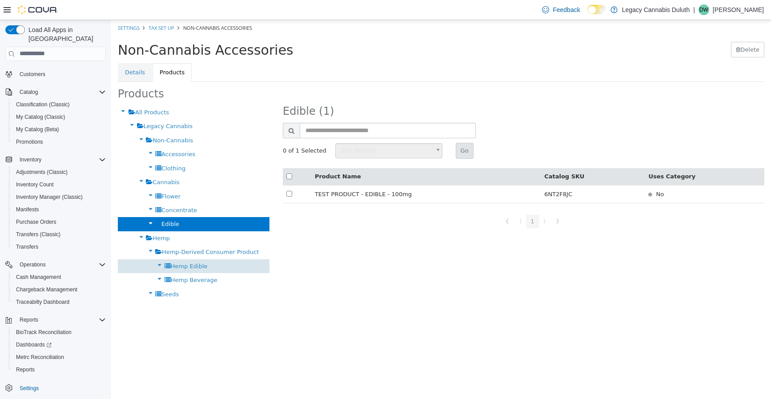
click at [189, 265] on span "Hemp Edible" at bounding box center [189, 265] width 37 height 7
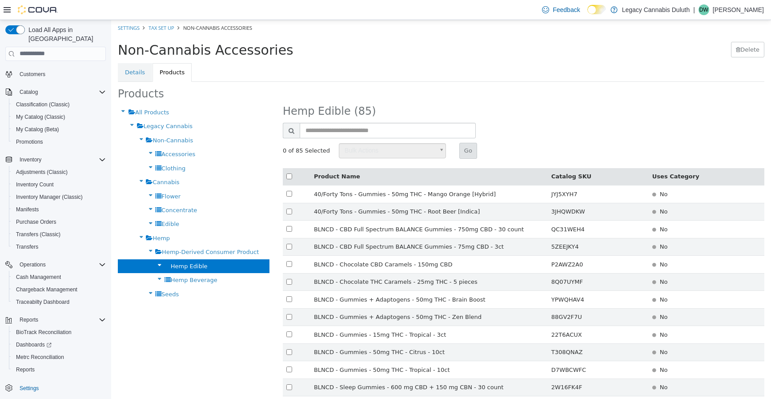
drag, startPoint x: 162, startPoint y: 155, endPoint x: 411, endPoint y: 167, distance: 249.0
click at [162, 155] on span "Accessories" at bounding box center [178, 153] width 34 height 7
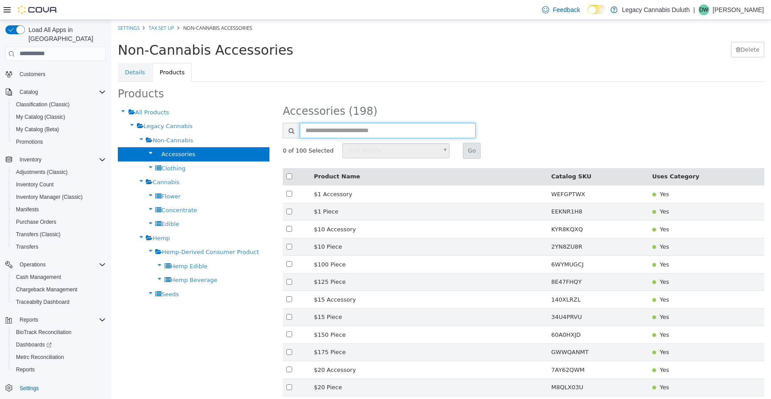
click at [382, 131] on input "text" at bounding box center [388, 130] width 176 height 16
type input "*****"
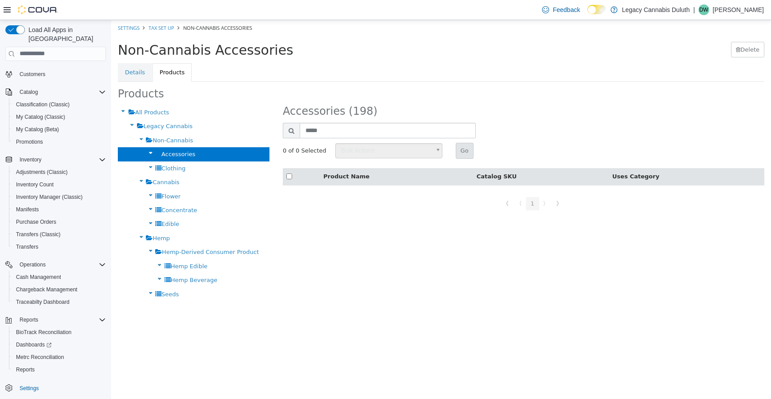
click at [518, 265] on div "All Products Legacy Cannabis Non-Cannabis Accessories Clothing Cannabis Flower …" at bounding box center [441, 203] width 660 height 196
click at [341, 126] on input "*****" at bounding box center [388, 130] width 176 height 16
click at [155, 294] on div "Seeds" at bounding box center [194, 294] width 152 height 14
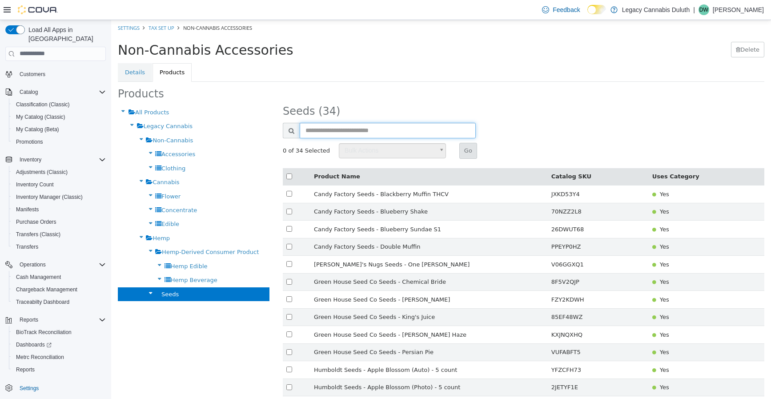
click at [342, 127] on input "text" at bounding box center [388, 130] width 176 height 16
type input "*"
type input "*****"
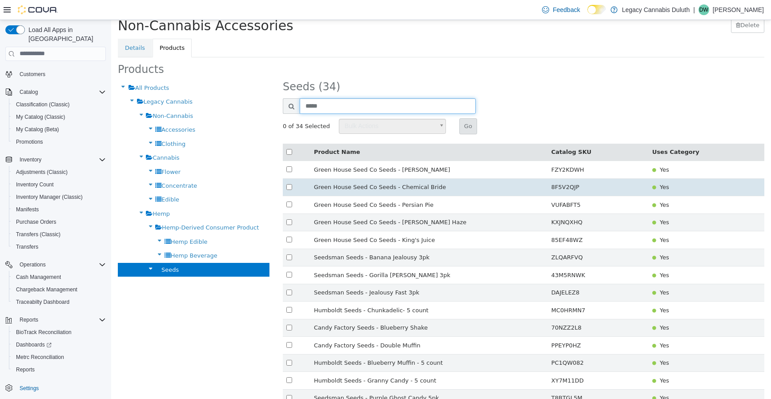
scroll to position [44, 0]
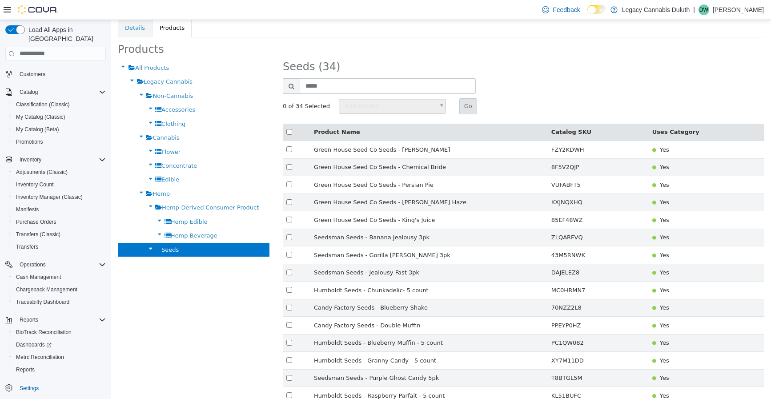
click at [146, 246] on icon at bounding box center [150, 248] width 10 height 12
click at [145, 247] on icon at bounding box center [150, 248] width 10 height 12
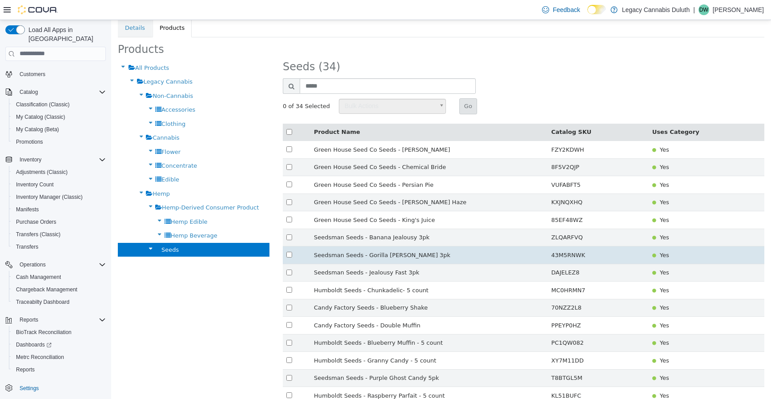
scroll to position [0, 0]
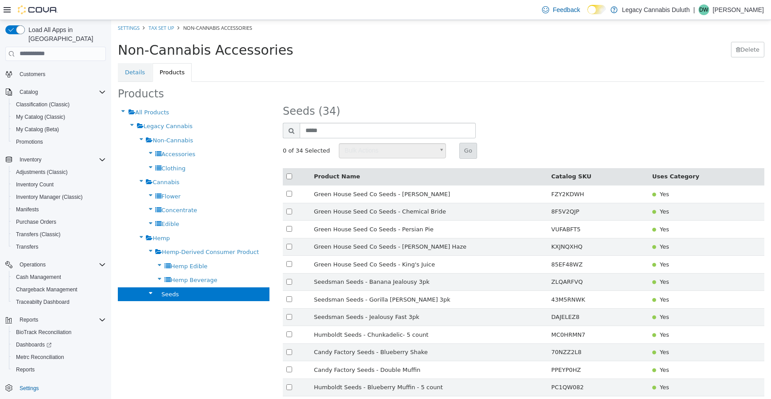
click at [145, 293] on icon at bounding box center [150, 293] width 10 height 12
click at [145, 288] on icon at bounding box center [150, 293] width 10 height 12
click at [148, 235] on div "Hemp" at bounding box center [194, 238] width 152 height 14
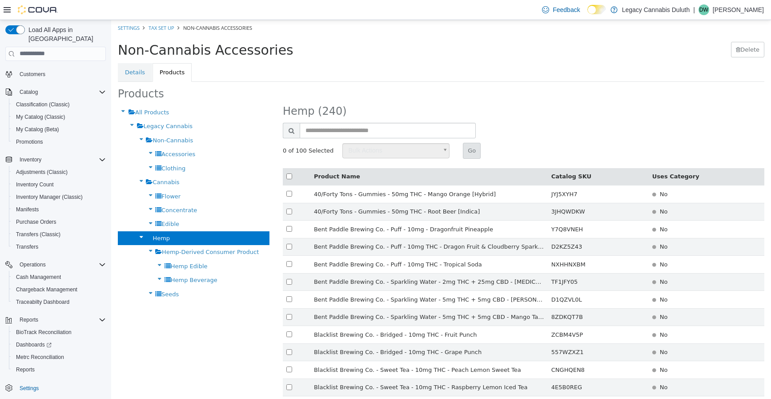
click at [393, 122] on div "Hemp (240)" at bounding box center [523, 113] width 495 height 17
click at [379, 129] on input "text" at bounding box center [388, 130] width 176 height 16
type input "*****"
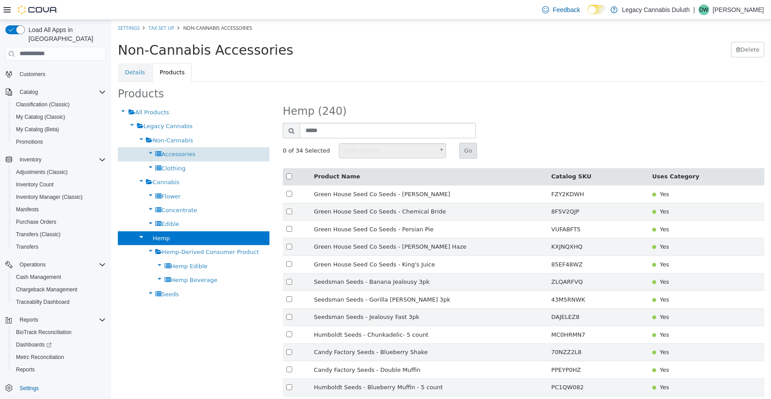
click at [161, 153] on span "Accessories" at bounding box center [178, 153] width 34 height 7
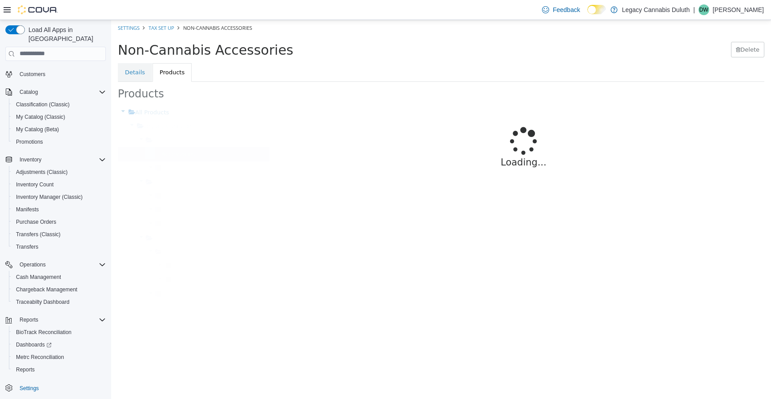
click at [336, 127] on div "Loading..." at bounding box center [524, 151] width 482 height 93
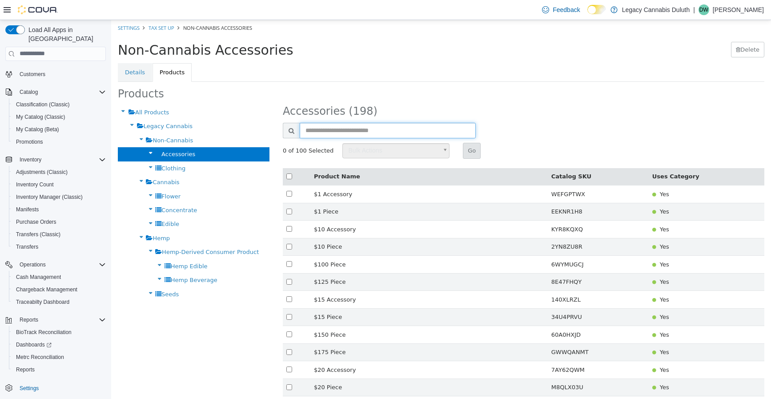
click at [330, 130] on input "text" at bounding box center [388, 130] width 176 height 16
type input "******"
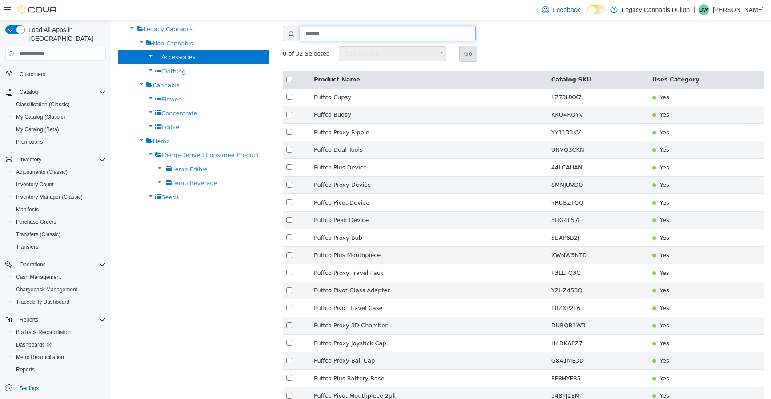
scroll to position [89, 0]
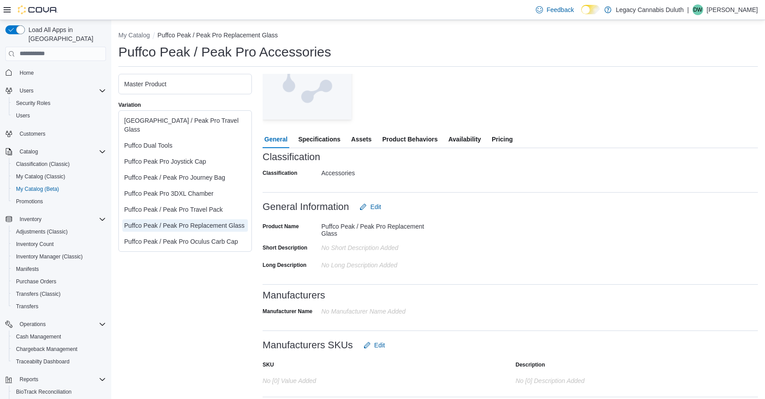
scroll to position [89, 0]
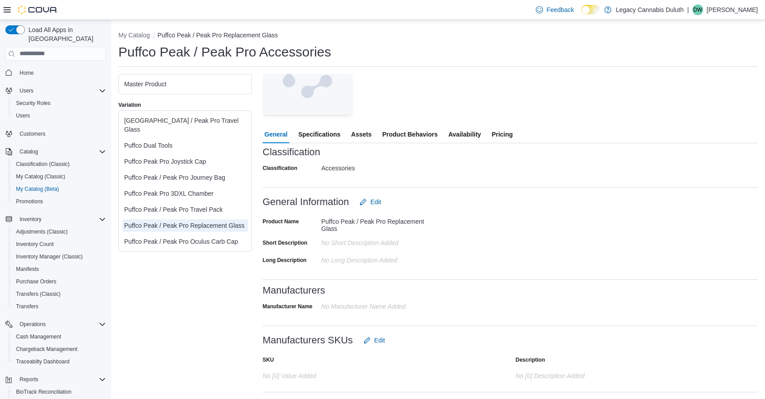
click at [508, 258] on div "Product Name Puffco Peak / Peak Pro Replacement Glass Short Description No Shor…" at bounding box center [509, 242] width 495 height 63
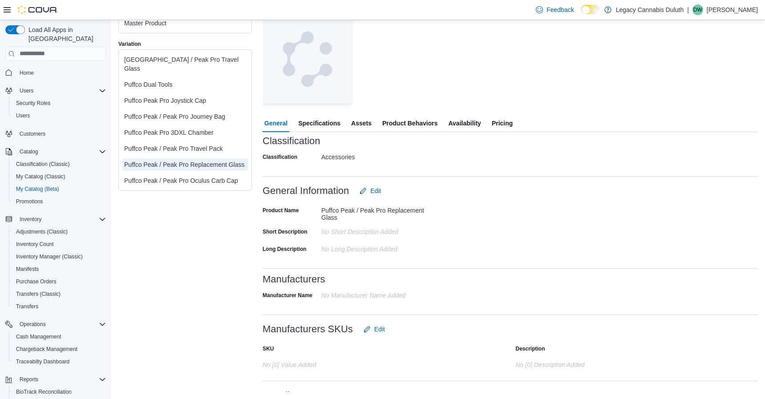
scroll to position [0, 0]
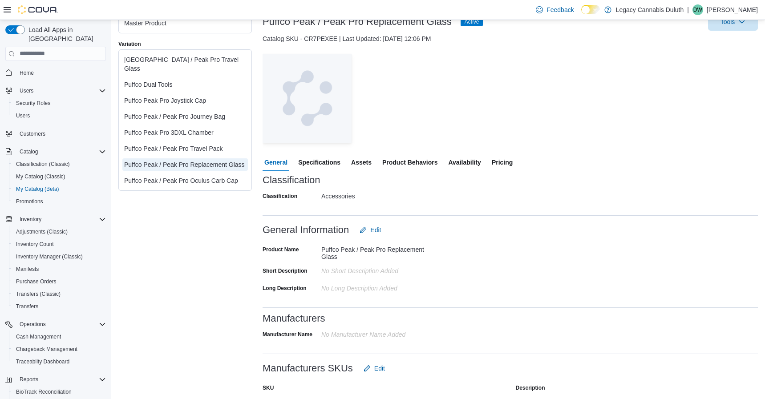
click at [316, 159] on span "Specifications" at bounding box center [319, 162] width 42 height 18
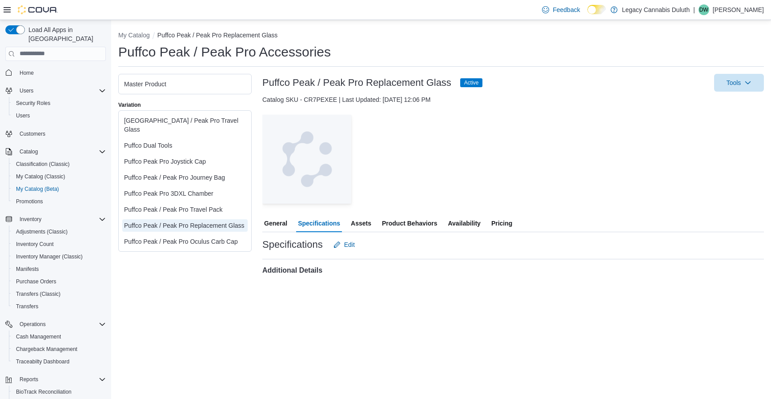
click at [362, 221] on span "Assets" at bounding box center [361, 223] width 20 height 18
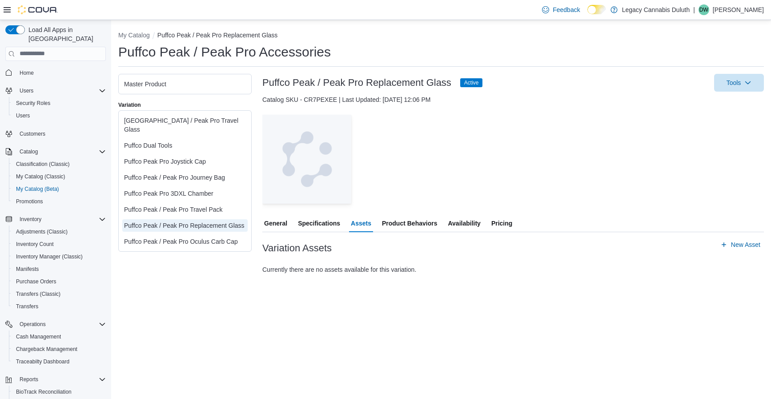
click at [407, 224] on span "Product Behaviors" at bounding box center [409, 223] width 55 height 18
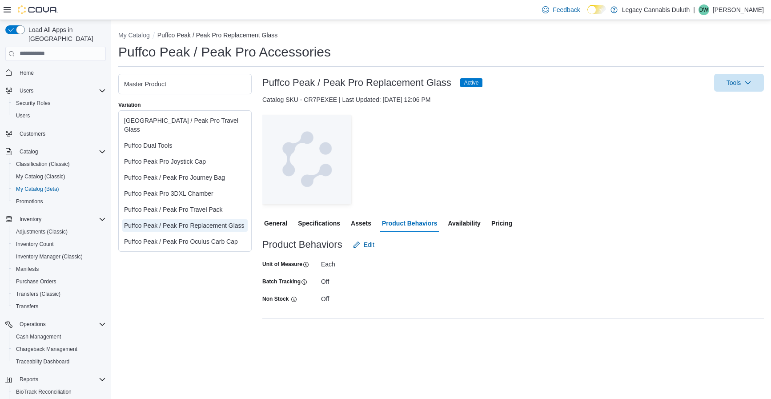
click at [461, 218] on span "Availability" at bounding box center [464, 223] width 32 height 18
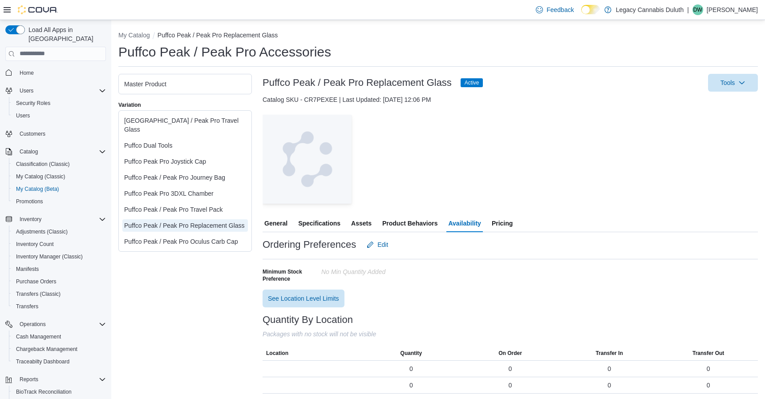
click at [494, 223] on span "Pricing" at bounding box center [502, 223] width 21 height 18
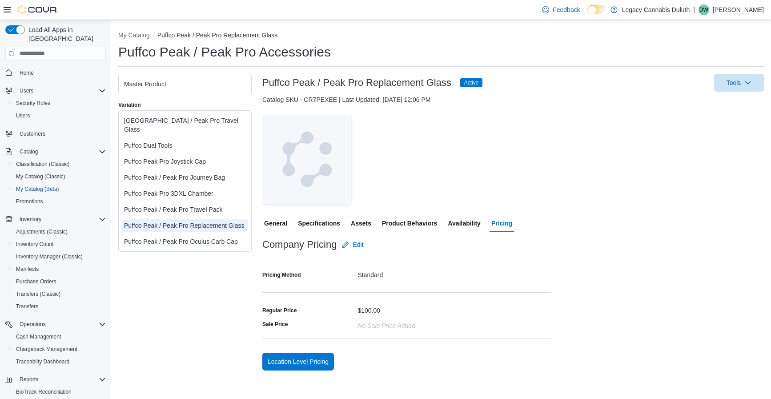
click at [277, 222] on span "General" at bounding box center [275, 223] width 23 height 18
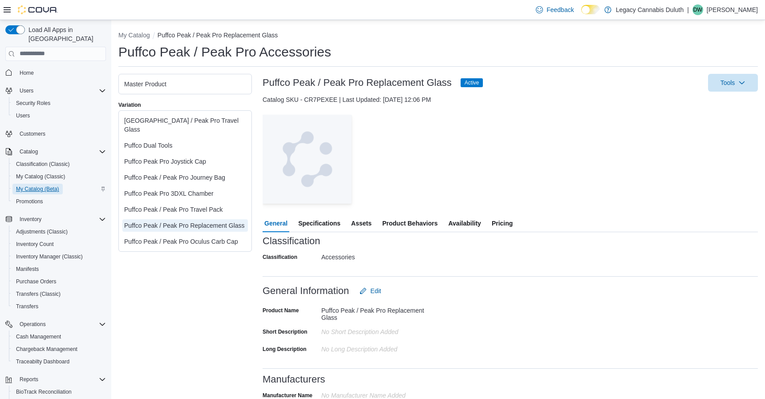
click at [48, 186] on span "My Catalog (Beta)" at bounding box center [37, 189] width 43 height 7
select select "**********"
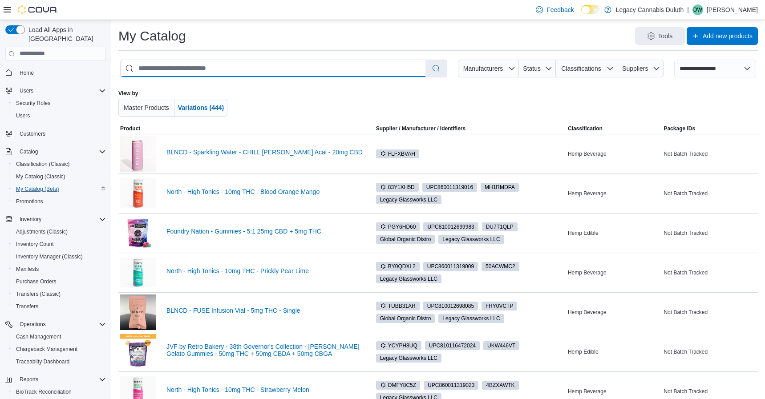
click at [235, 64] on input "search" at bounding box center [273, 68] width 305 height 17
type input "**********"
select select "*********"
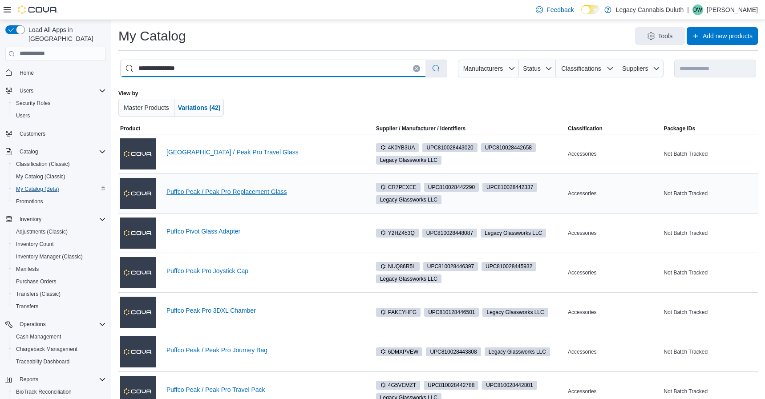
type input "**********"
click at [266, 191] on link "Puffco Peak / Peak Pro Replacement Glass" at bounding box center [269, 191] width 206 height 7
